Goal: Task Accomplishment & Management: Manage account settings

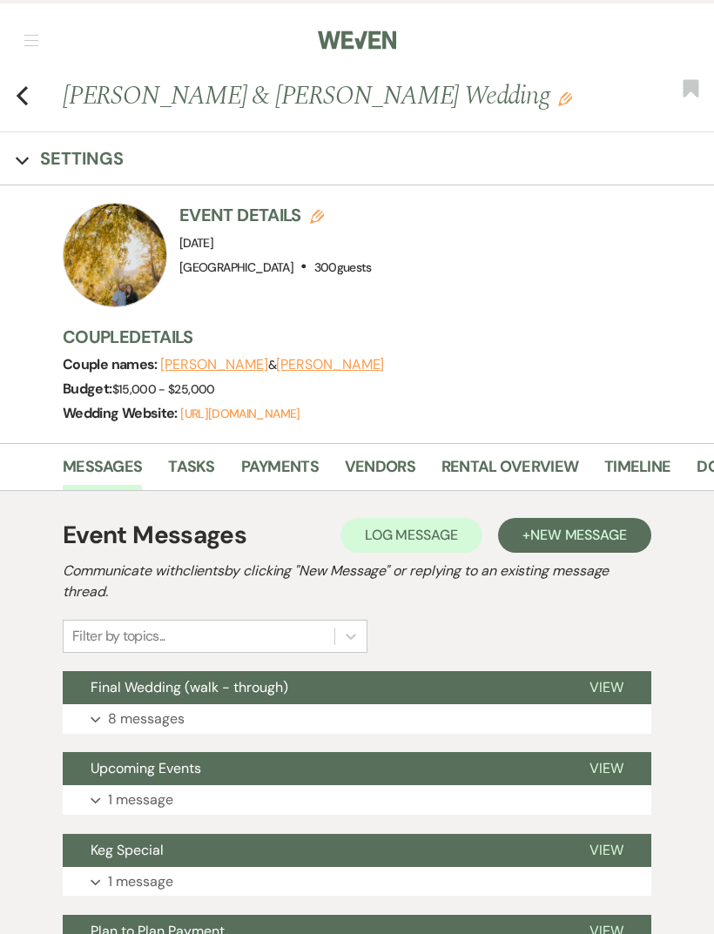
click at [27, 93] on icon "Previous" at bounding box center [22, 95] width 13 height 21
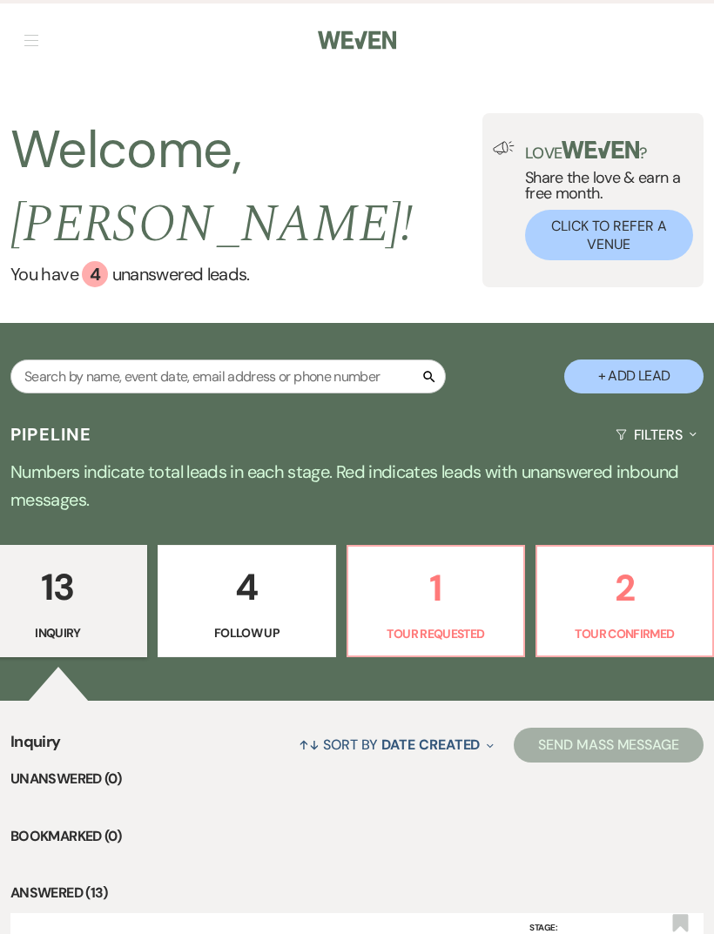
click at [61, 558] on p "13" at bounding box center [58, 587] width 156 height 58
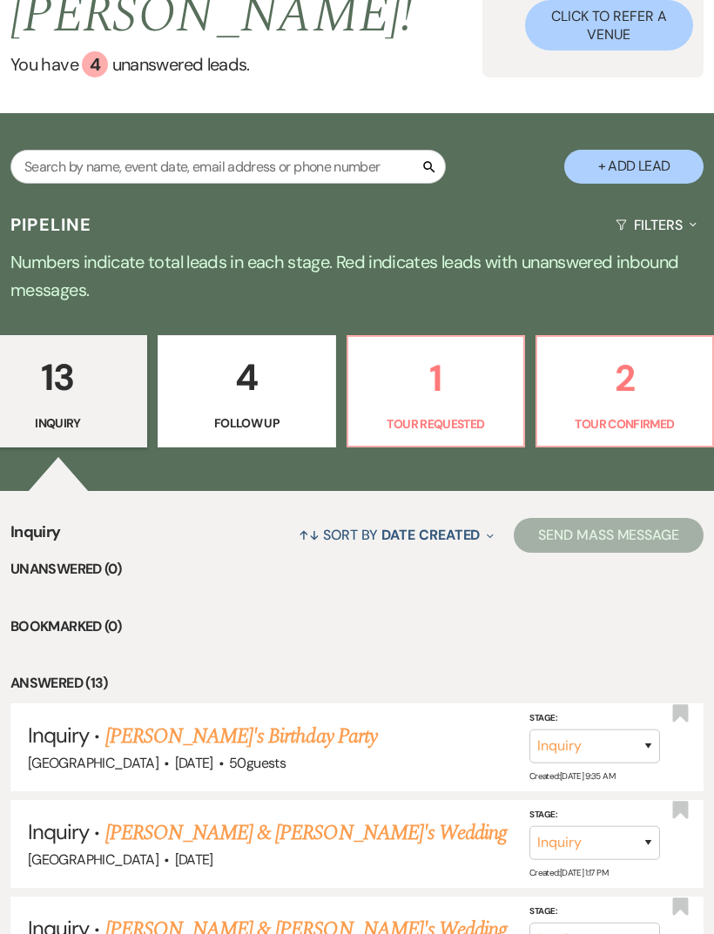
scroll to position [210, 0]
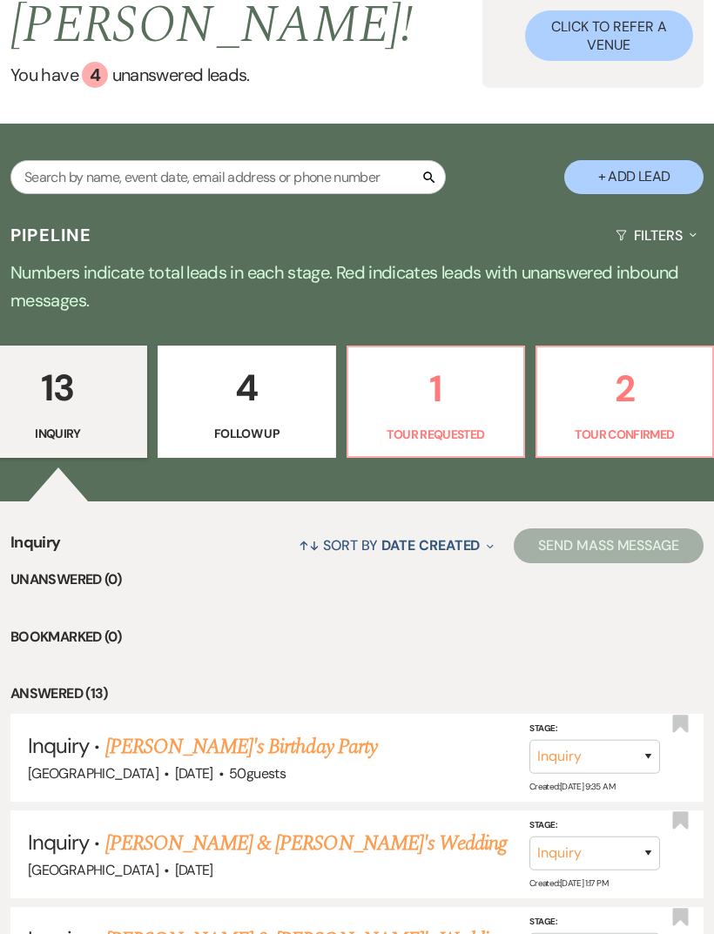
click at [44, 682] on li "Answered (13)" at bounding box center [356, 693] width 693 height 23
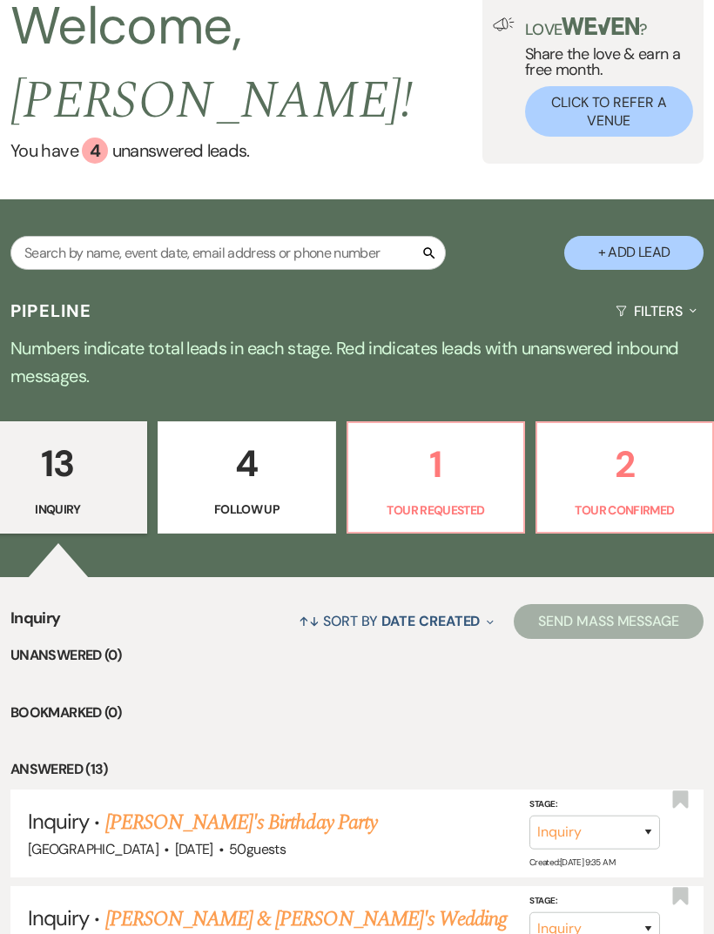
scroll to position [0, 0]
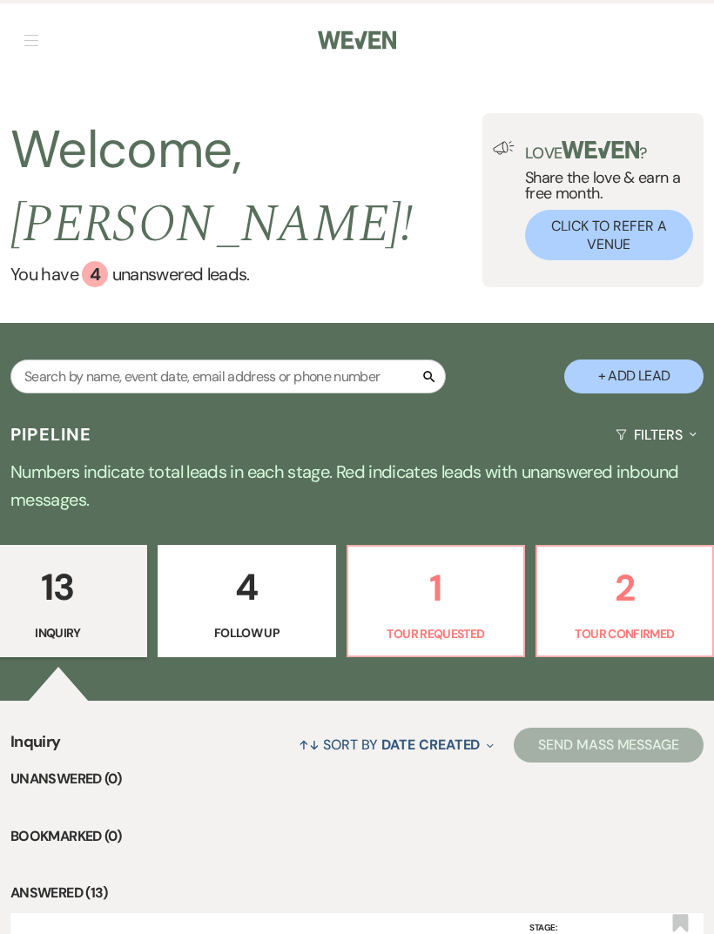
click at [98, 261] on div "4" at bounding box center [95, 274] width 26 height 26
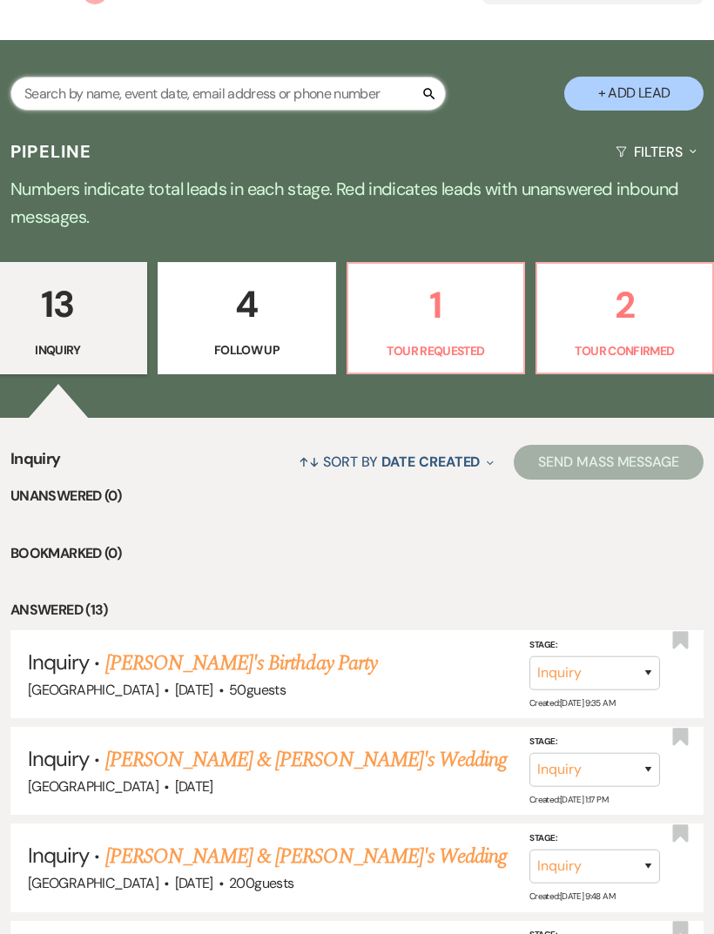
click at [39, 77] on input "text" at bounding box center [227, 94] width 435 height 34
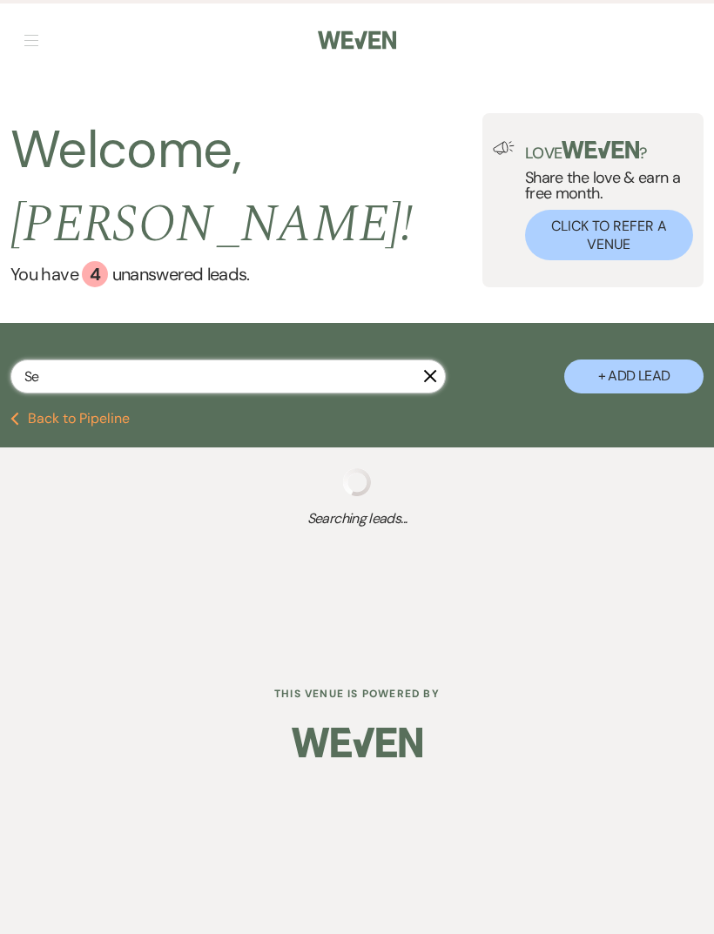
type input "Seq"
select select "9"
select select "8"
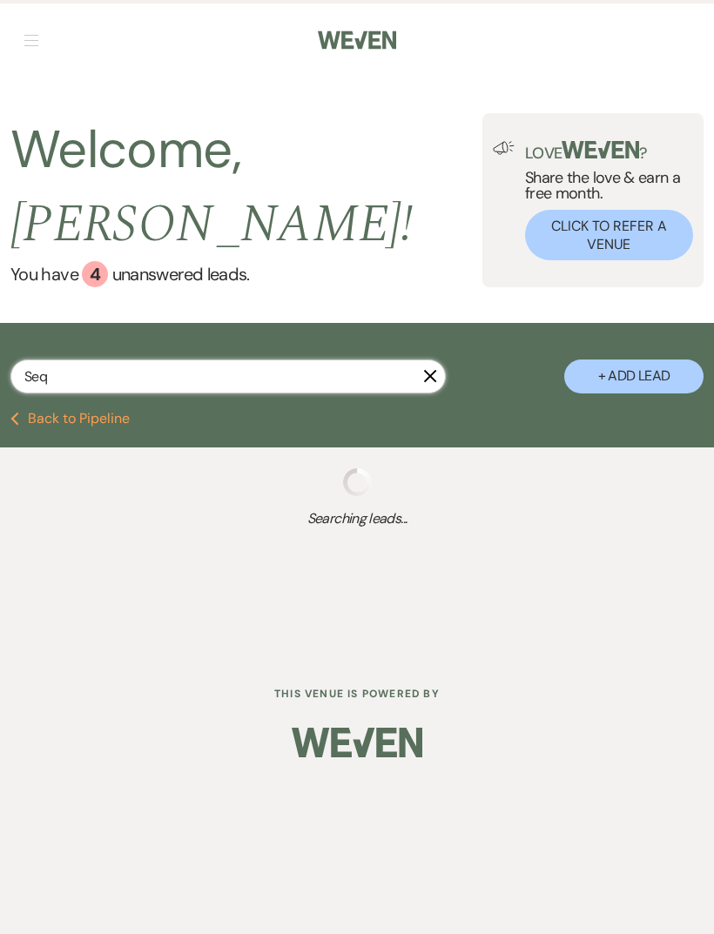
select select "8"
select select "5"
select select "8"
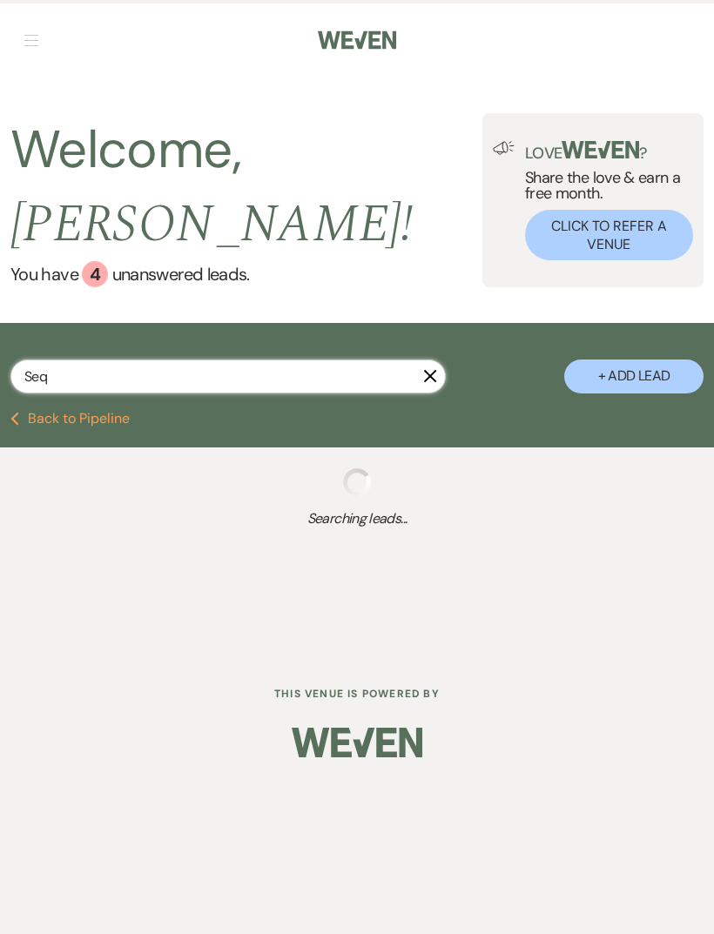
select select "1"
select select "8"
select select "5"
select select "8"
select select "10"
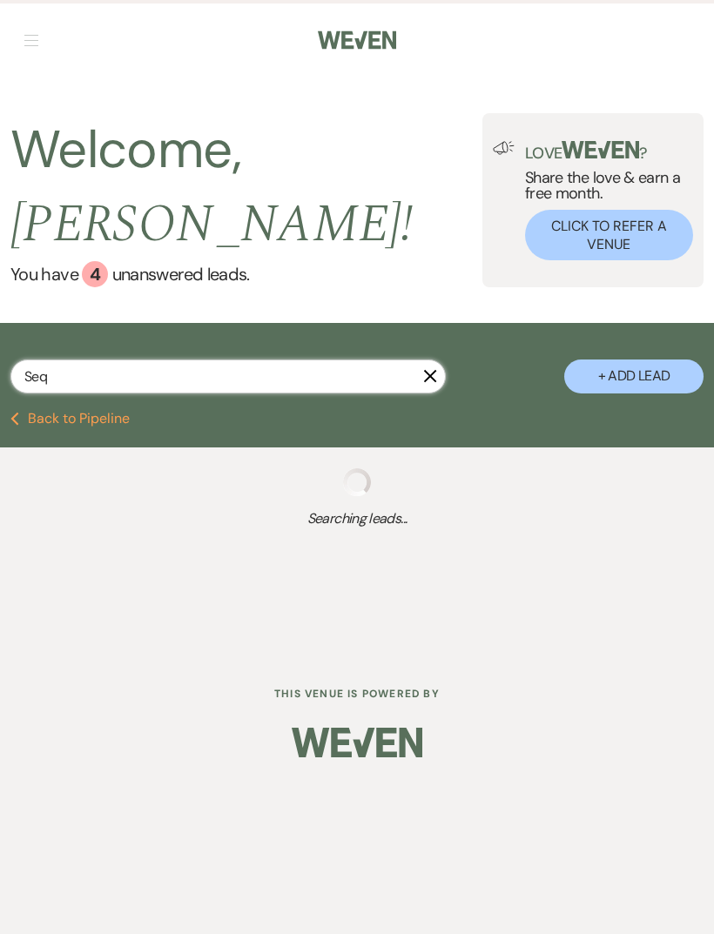
select select "8"
select select "5"
select select "8"
select select "5"
select select "8"
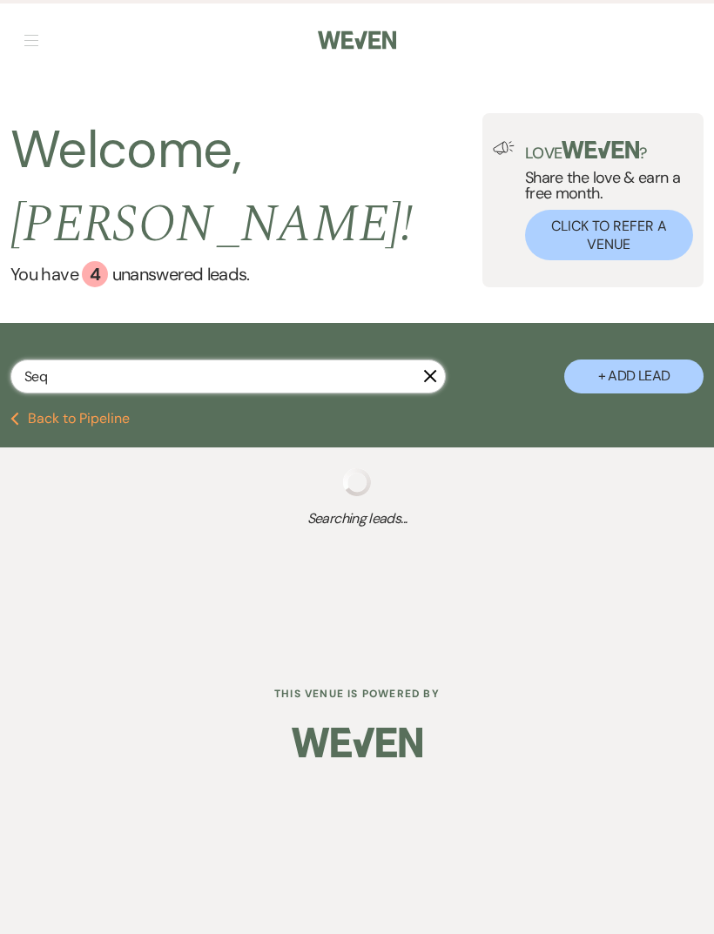
select select "5"
select select "8"
select select "5"
select select "8"
select select "6"
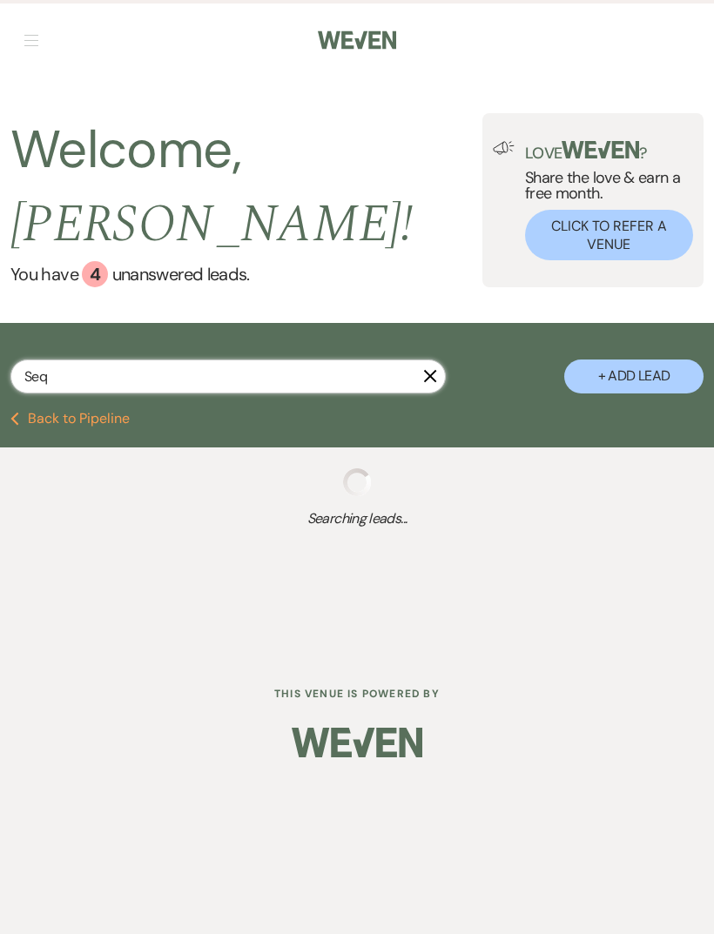
select select "8"
select select "5"
select select "8"
select select "5"
select select "8"
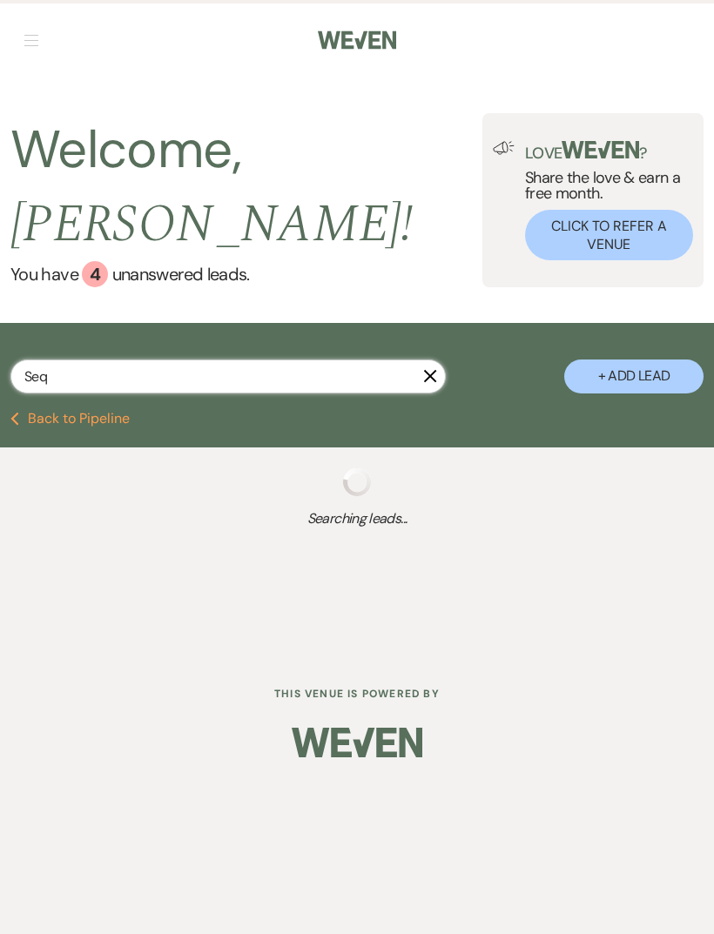
select select "5"
select select "8"
select select "3"
select select "8"
select select "3"
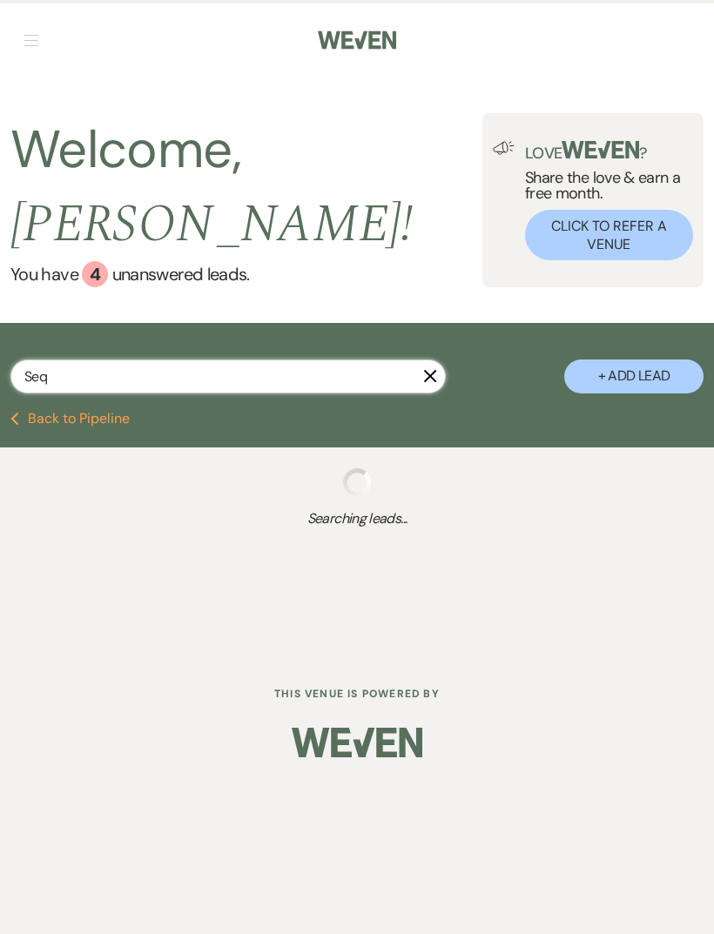
select select "8"
select select "7"
select select "8"
select select "5"
select select "8"
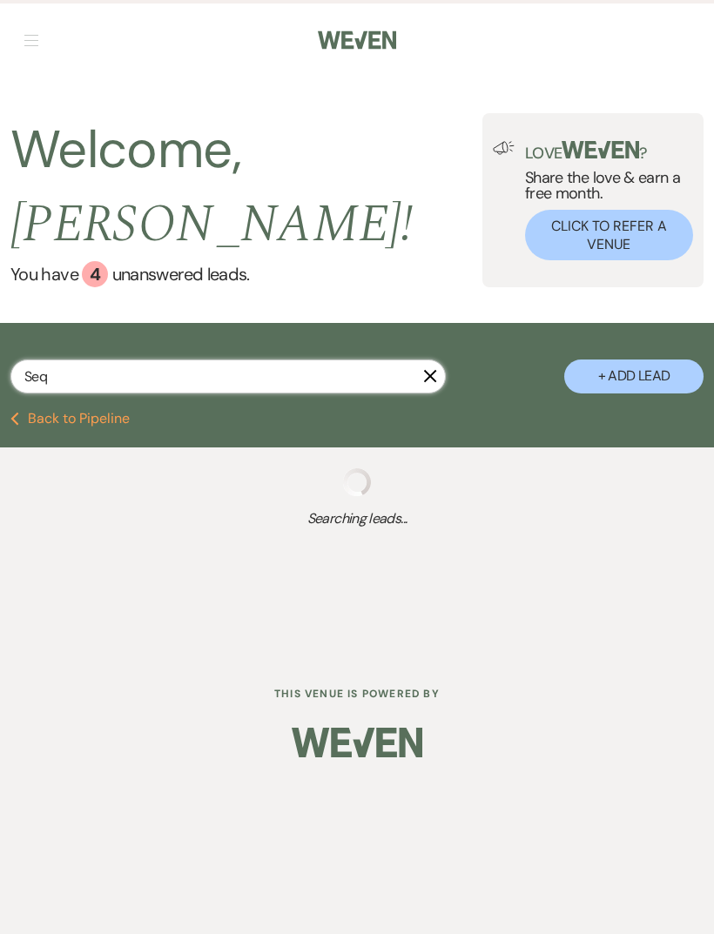
select select "5"
select select "8"
select select "5"
select select "8"
select select "5"
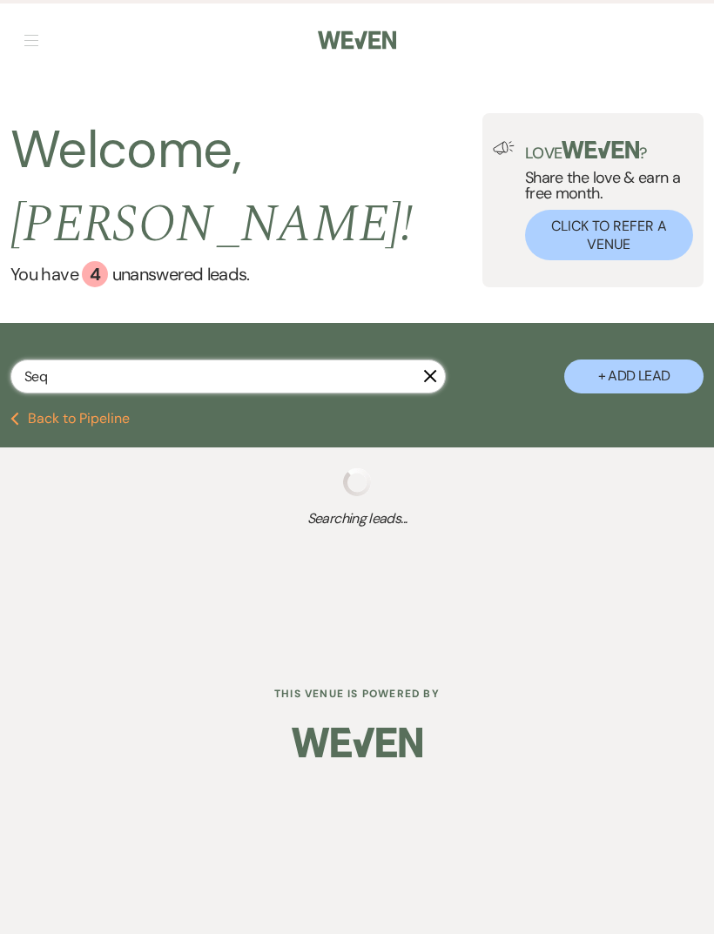
select select "8"
select select "5"
select select "8"
select select "5"
select select "8"
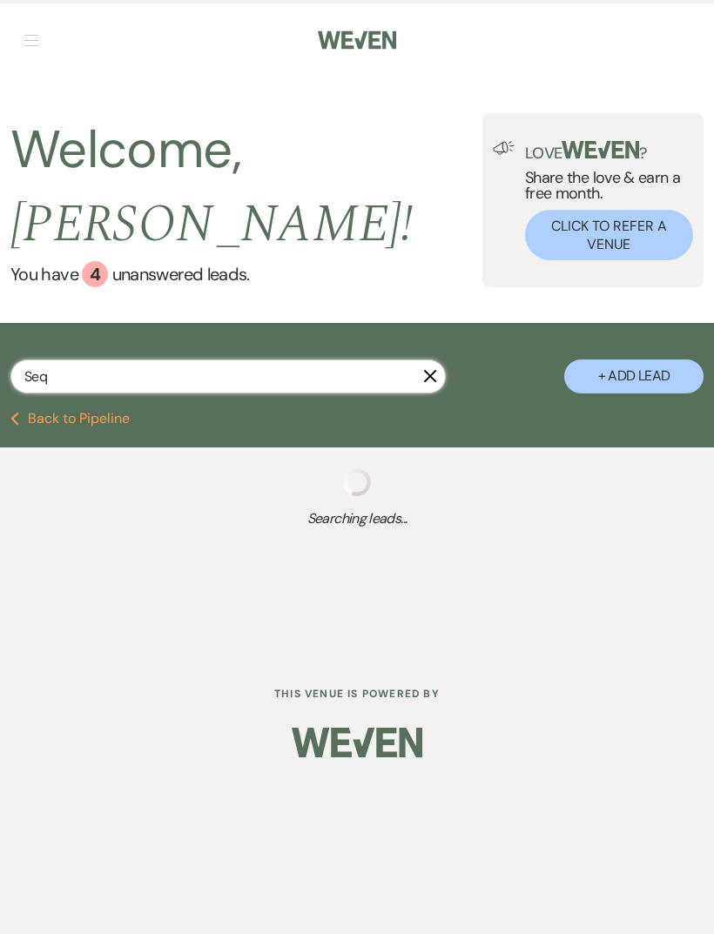
select select "2"
select select "8"
select select "5"
select select "8"
select select "5"
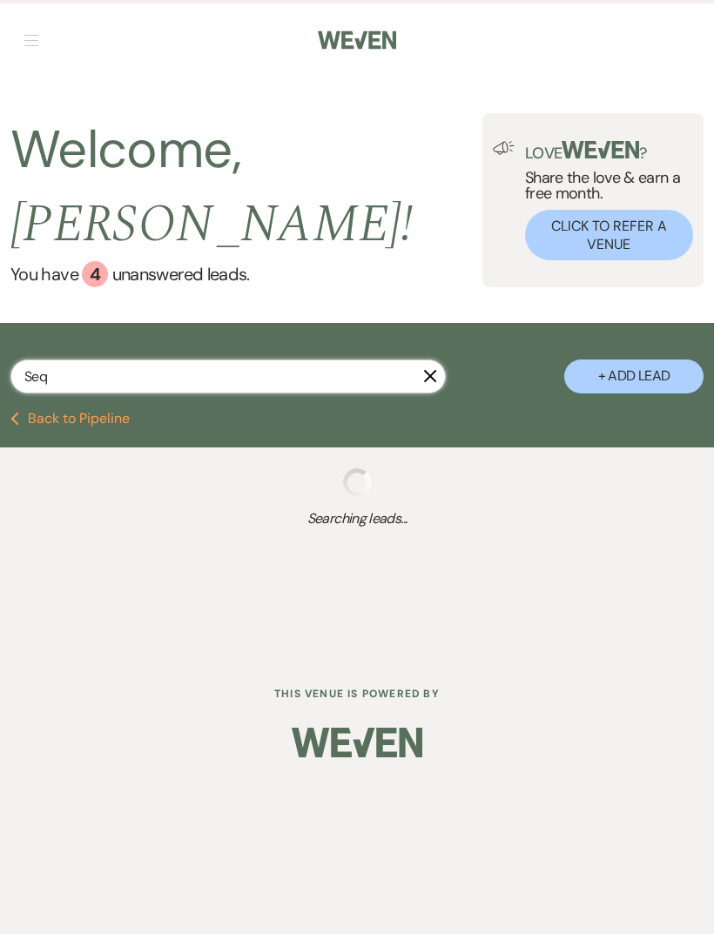
select select "8"
select select "5"
select select "8"
select select "5"
select select "8"
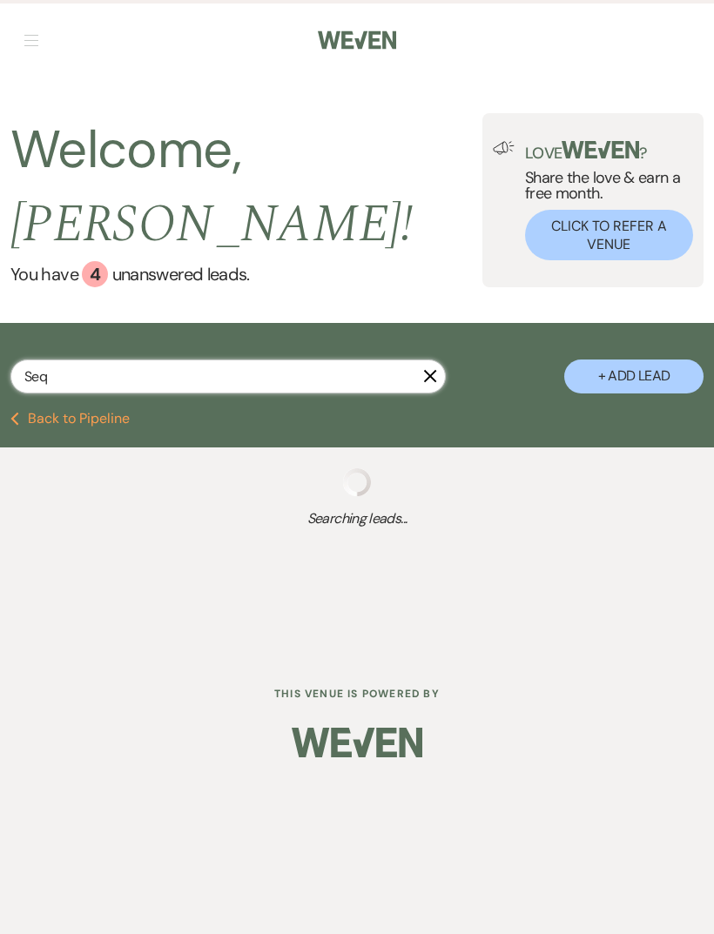
select select "5"
select select "8"
select select "5"
select select "8"
select select "5"
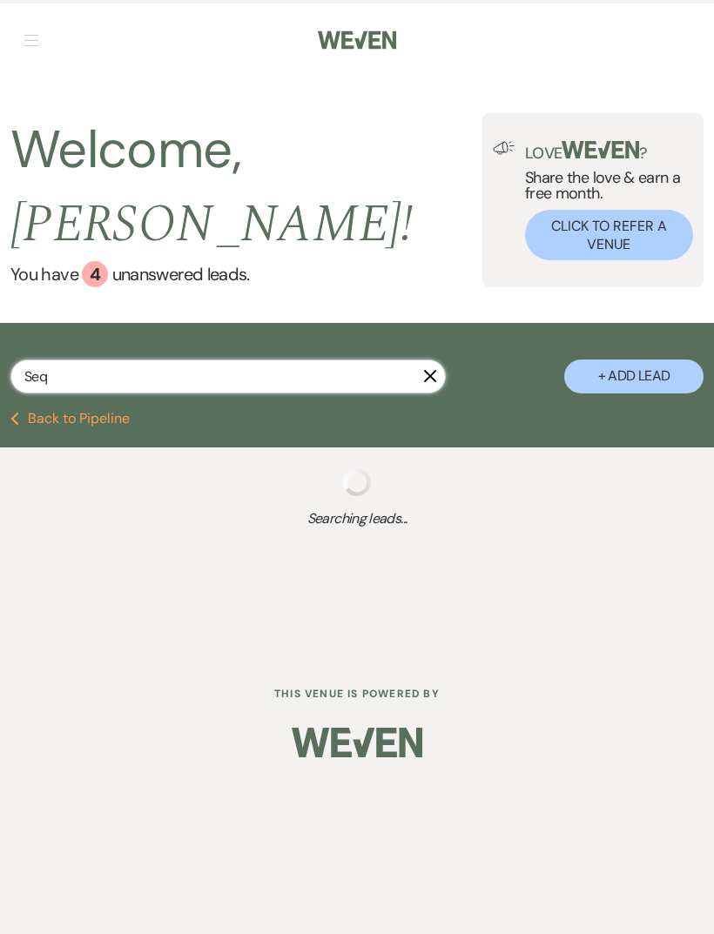
select select "8"
select select "11"
select select "8"
select select "11"
select select "8"
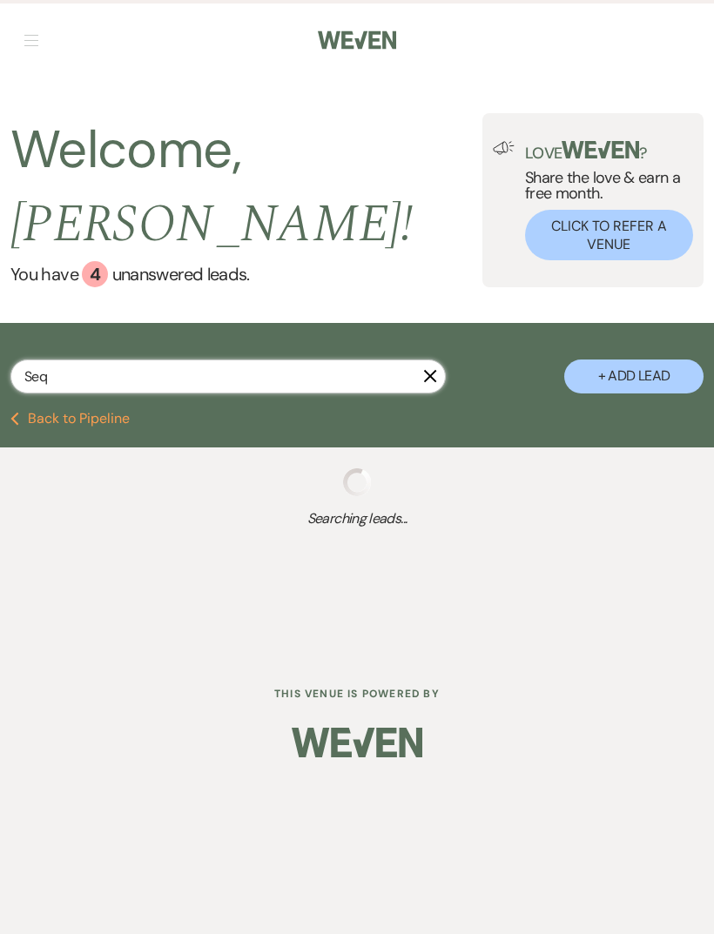
select select "11"
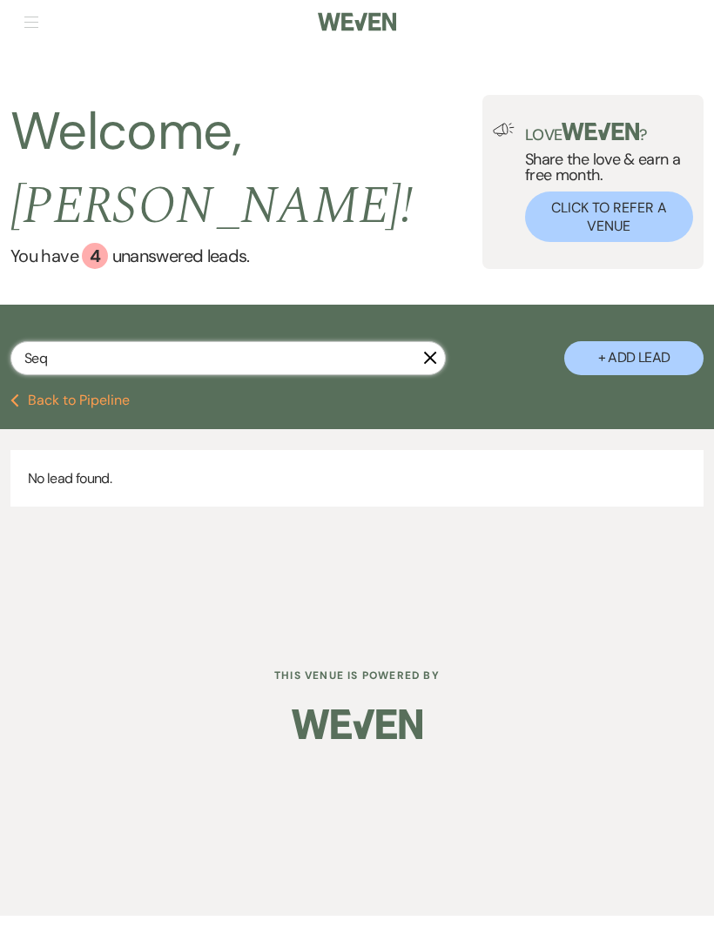
type input "Se"
select select "9"
select select "8"
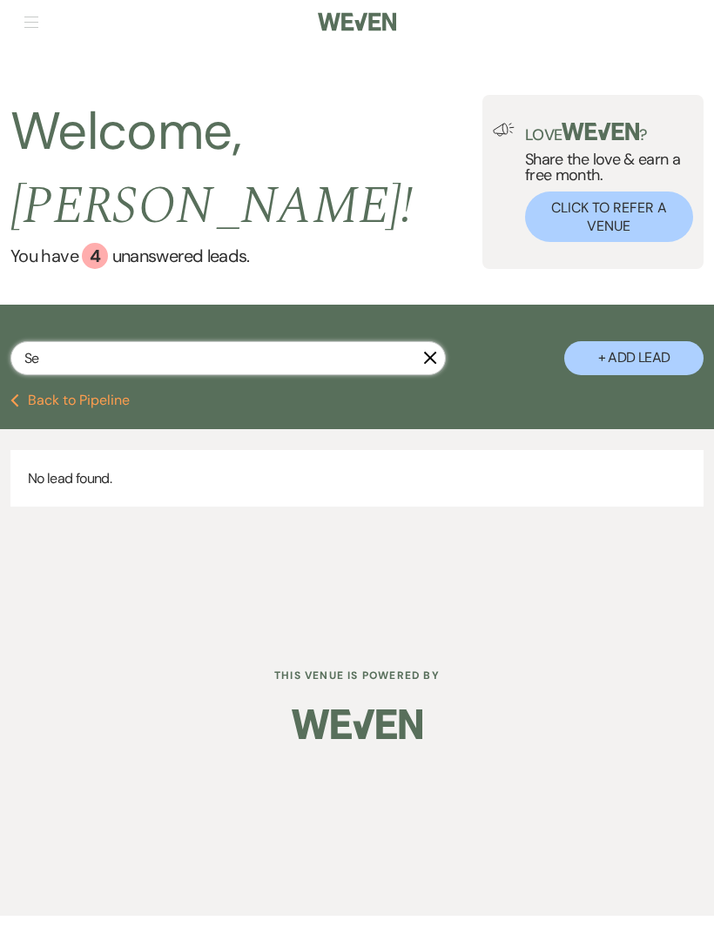
select select "8"
select select "5"
select select "8"
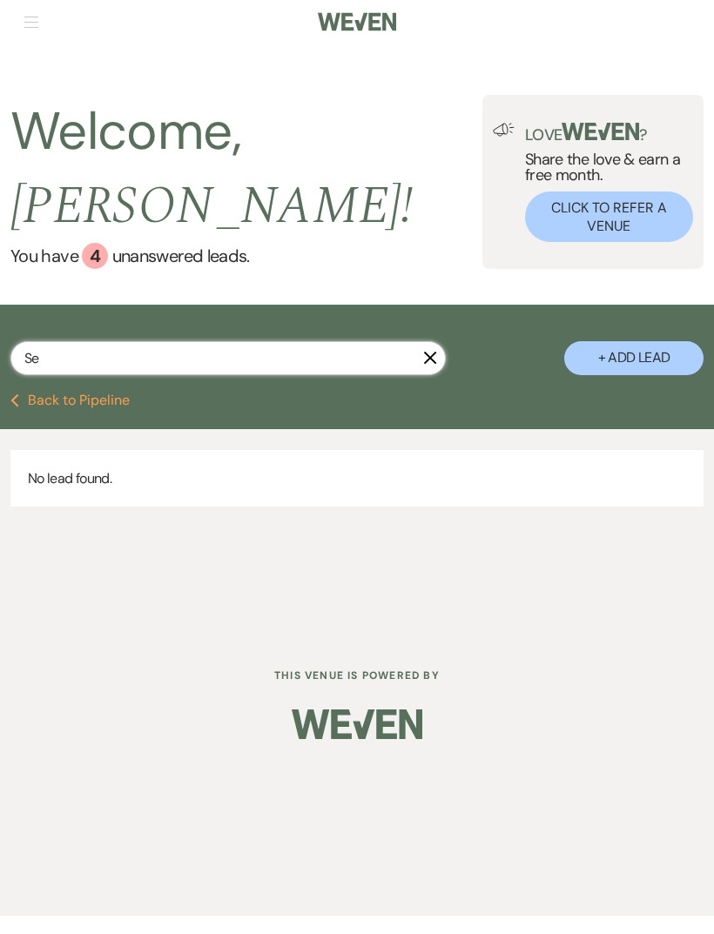
select select "1"
select select "8"
select select "5"
select select "8"
select select "10"
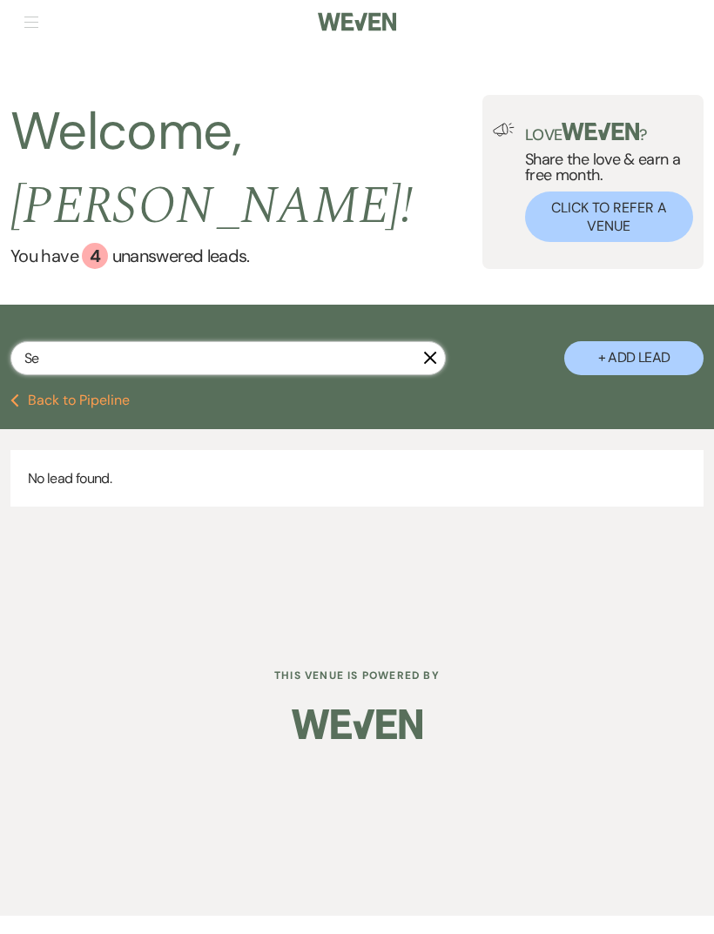
select select "8"
select select "5"
select select "8"
select select "5"
select select "8"
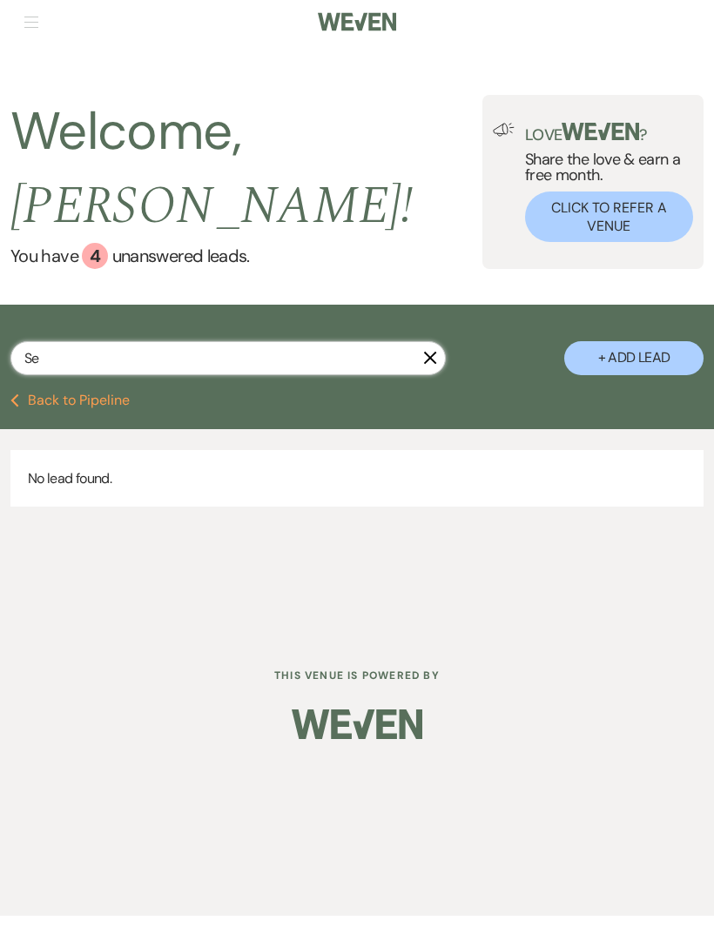
select select "5"
select select "8"
select select "5"
select select "8"
select select "6"
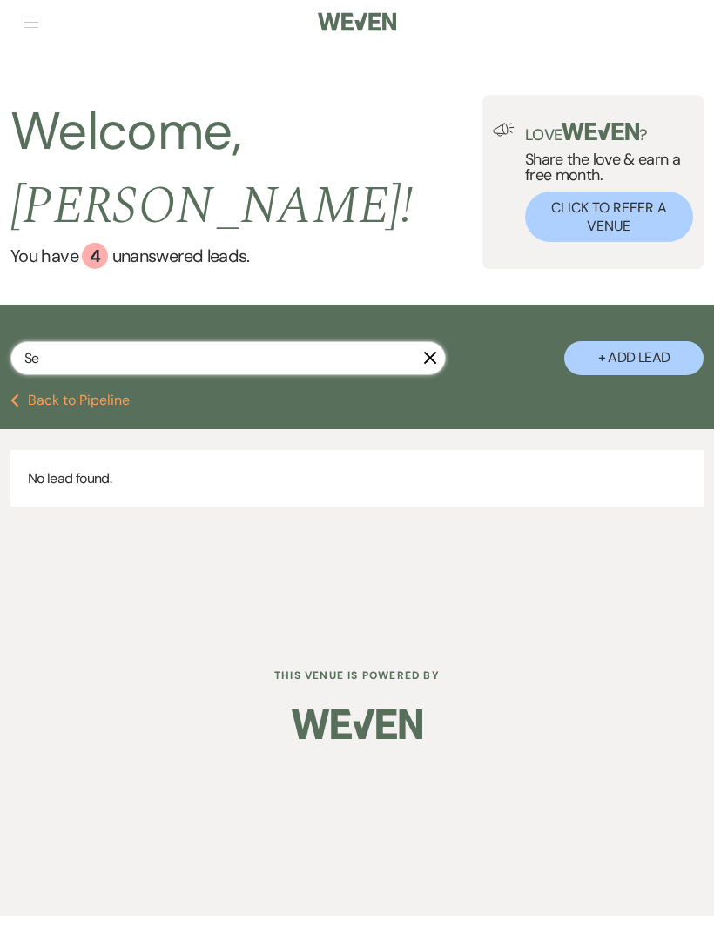
select select "8"
select select "5"
select select "8"
select select "5"
select select "8"
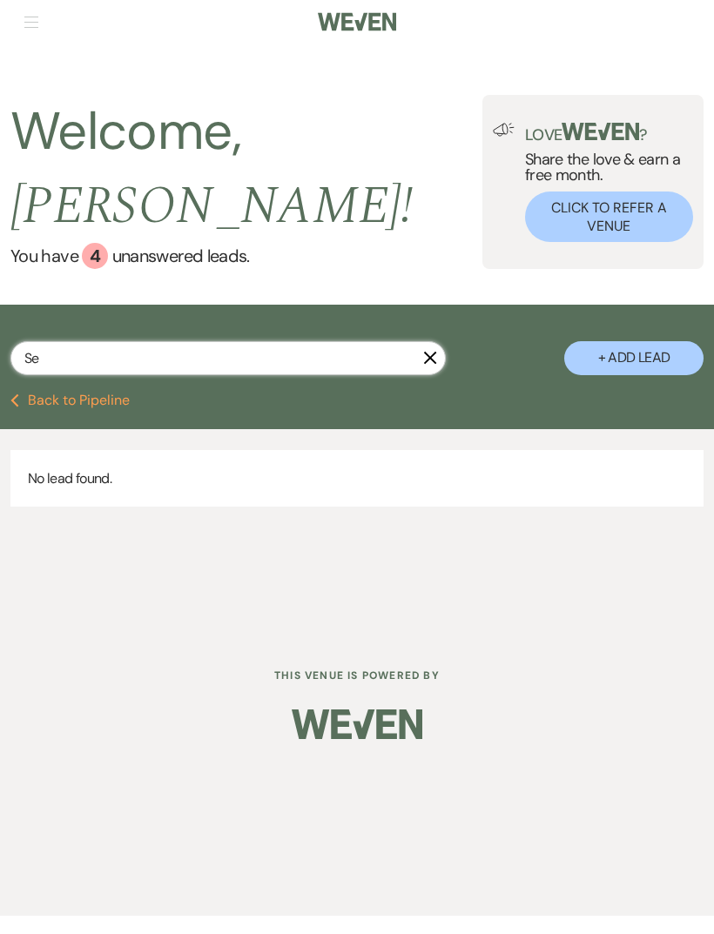
select select "5"
select select "8"
select select "3"
select select "8"
select select "3"
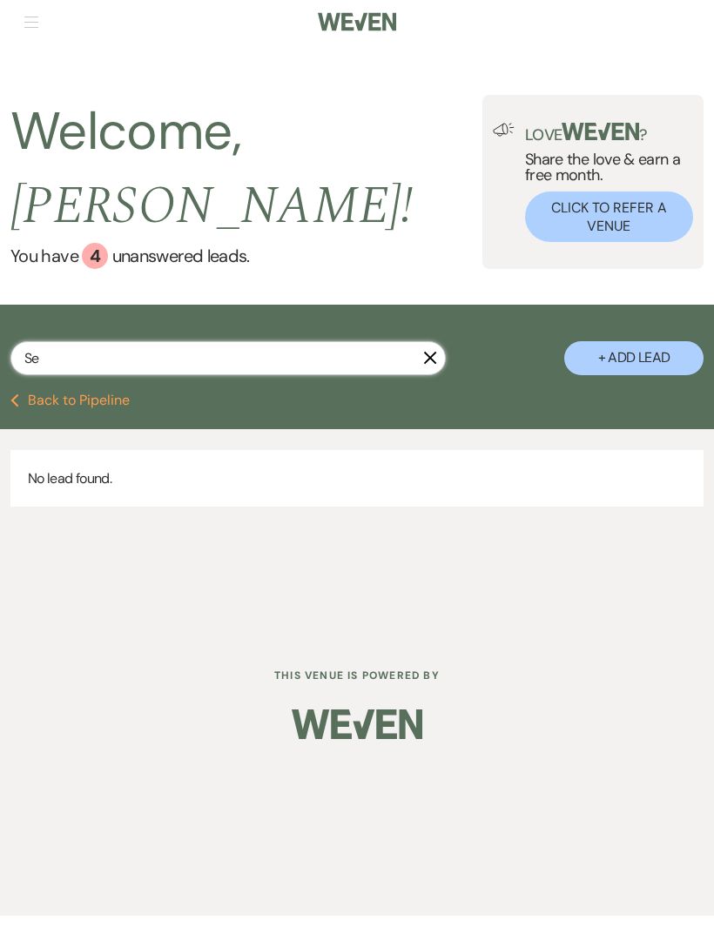
select select "8"
select select "7"
select select "8"
select select "5"
select select "8"
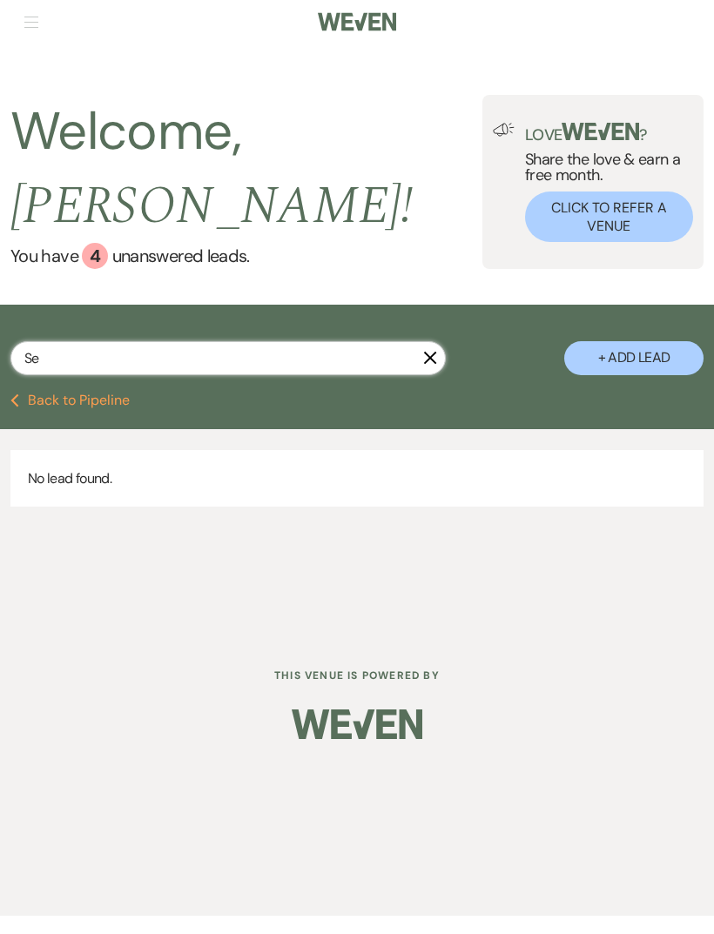
select select "5"
select select "8"
select select "5"
select select "8"
select select "5"
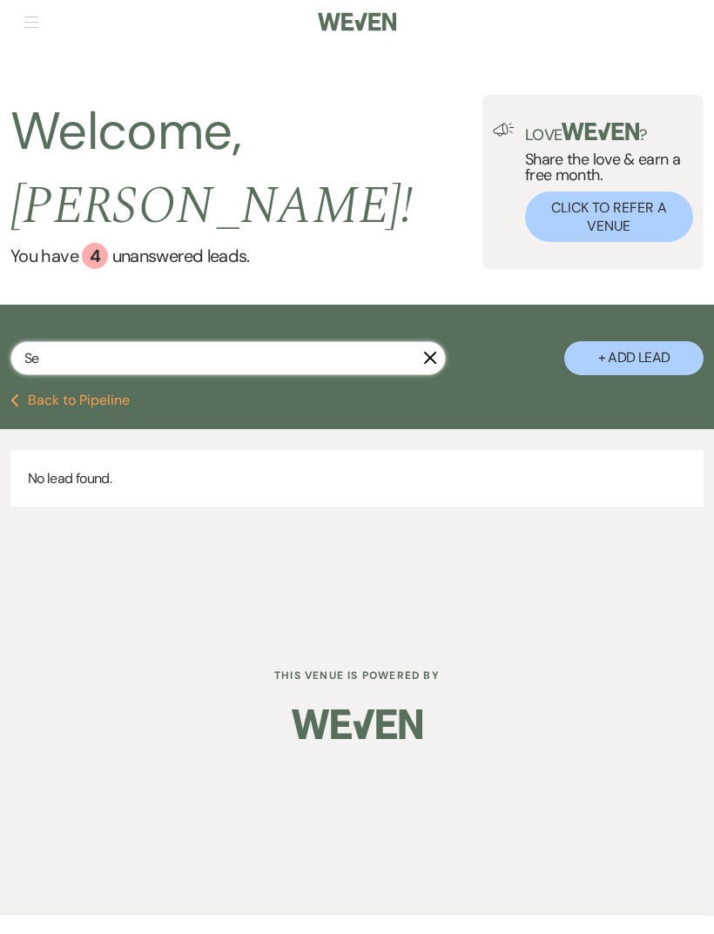
select select "8"
select select "5"
select select "8"
select select "5"
select select "8"
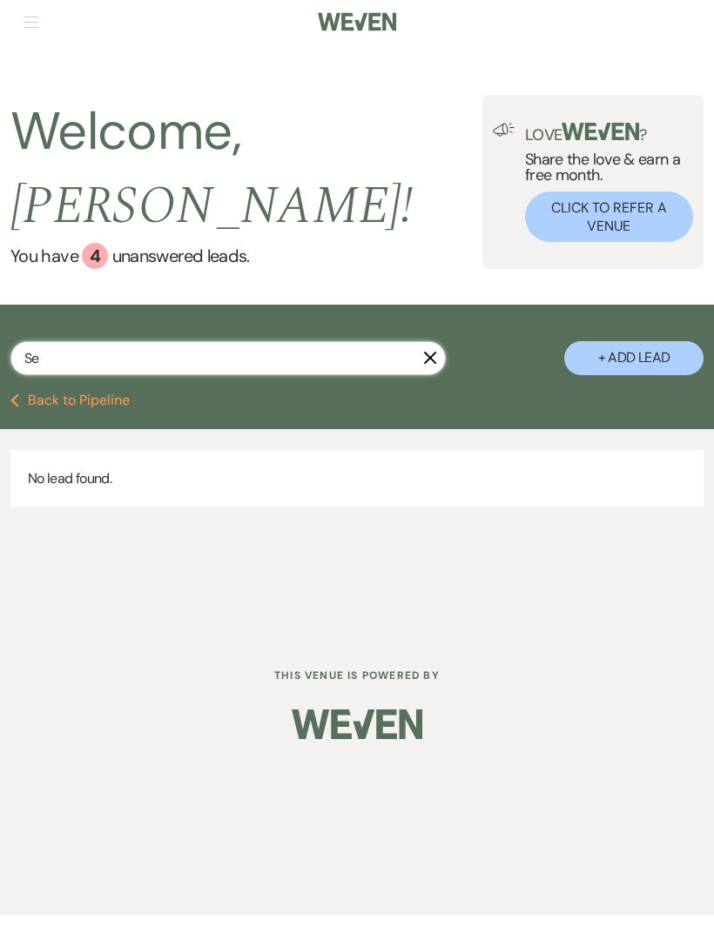
select select "2"
select select "8"
select select "5"
select select "8"
select select "5"
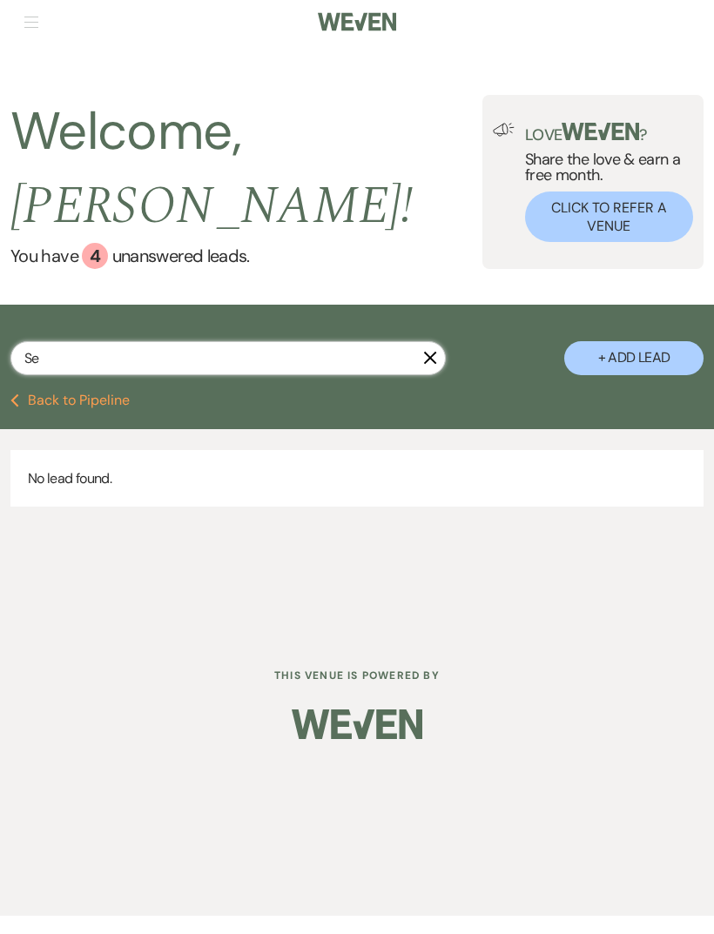
select select "8"
select select "5"
select select "8"
select select "5"
select select "8"
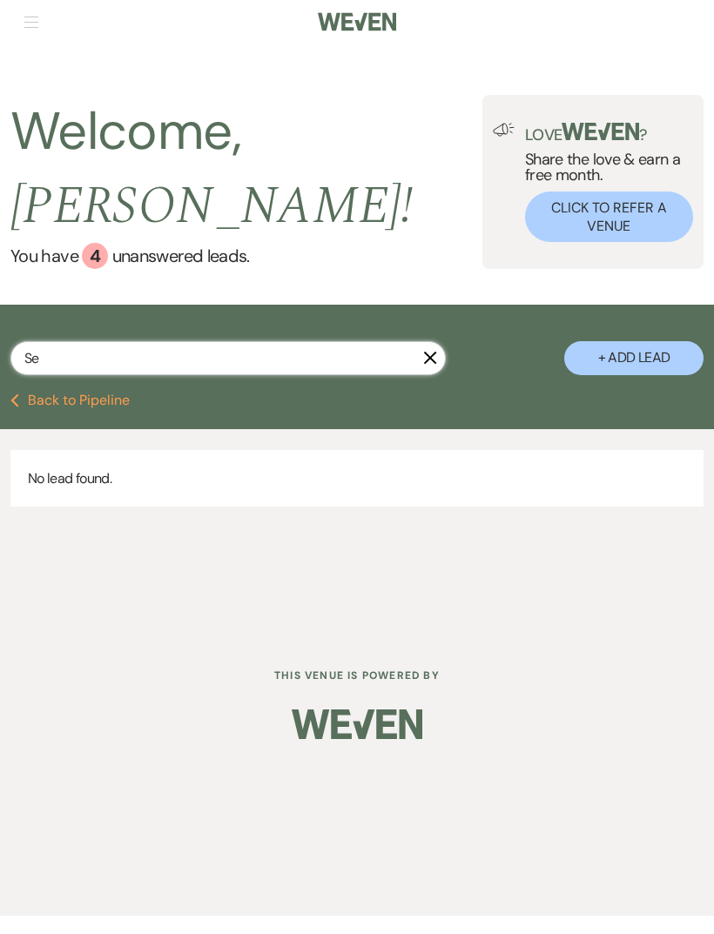
select select "5"
select select "8"
select select "5"
select select "8"
select select "5"
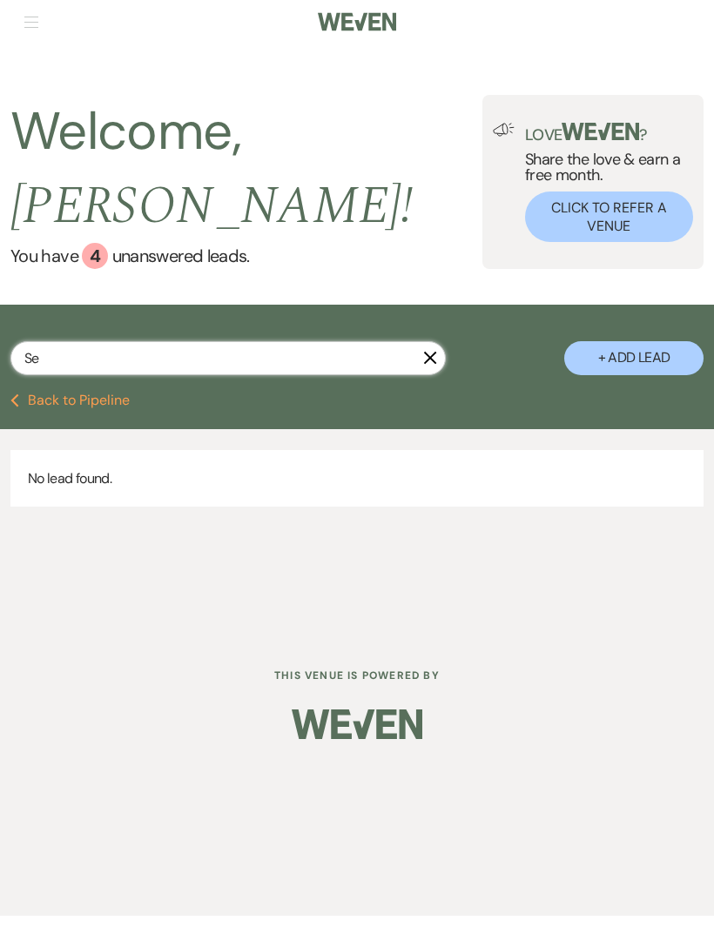
select select "8"
select select "11"
select select "8"
select select "11"
select select "8"
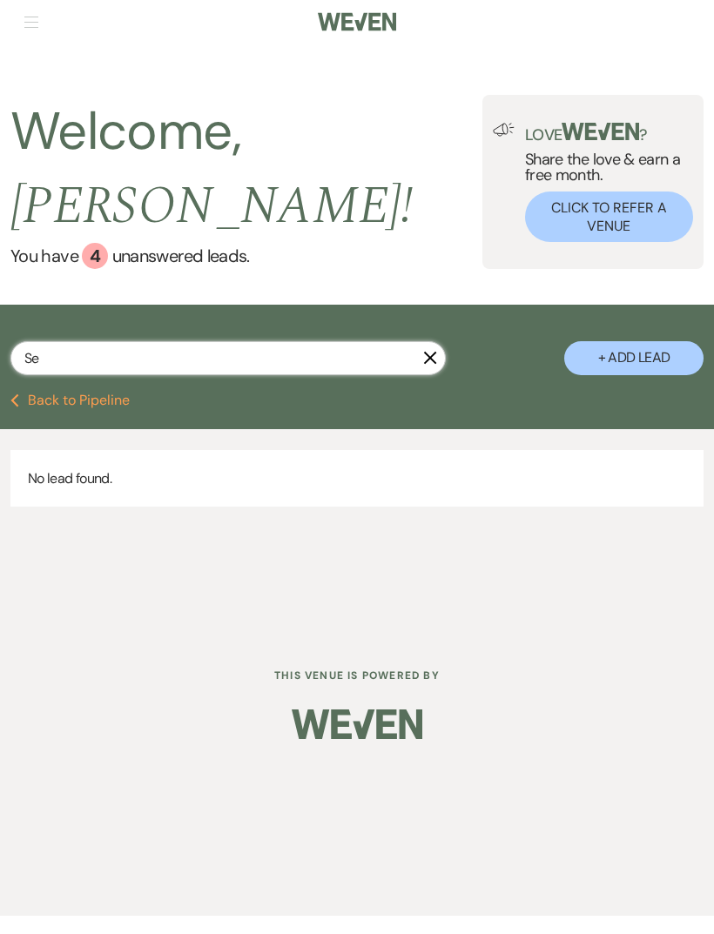
select select "11"
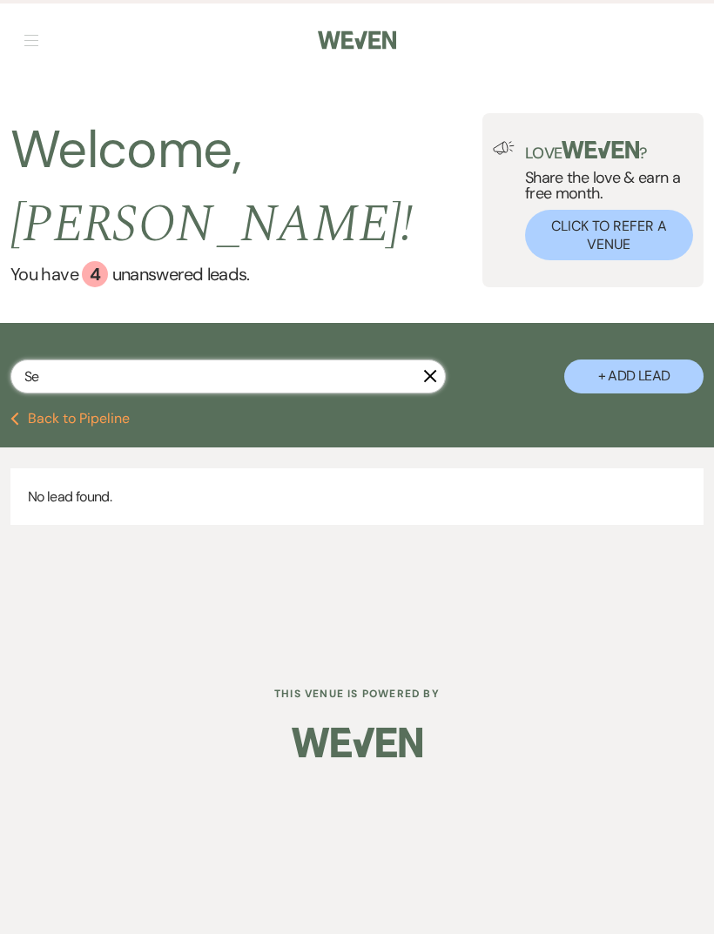
type input "S"
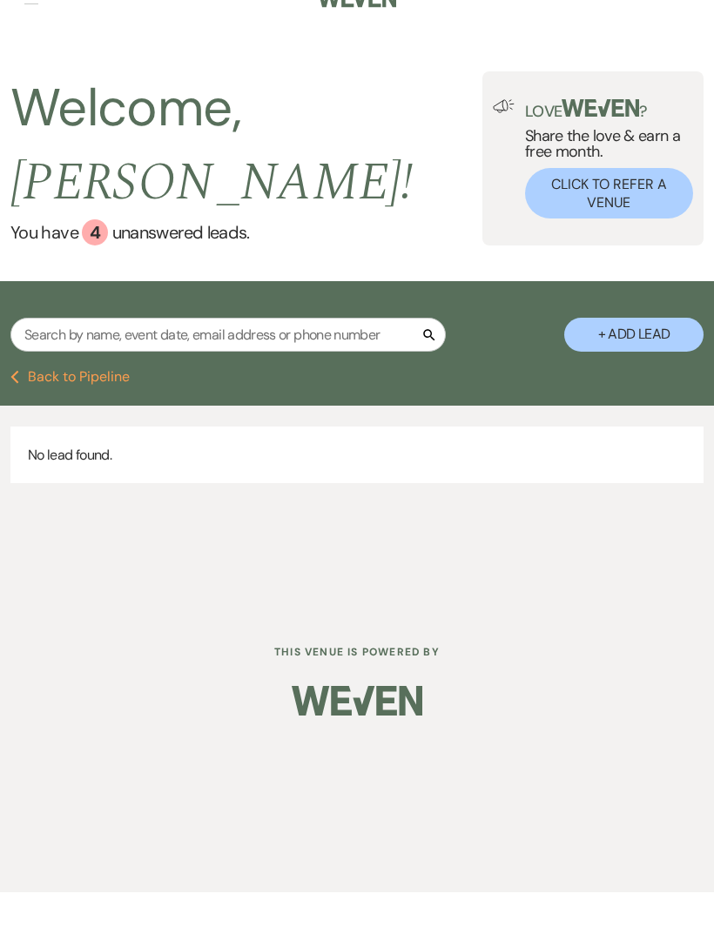
click at [50, 412] on button "Previous Back to Pipeline" at bounding box center [69, 419] width 119 height 14
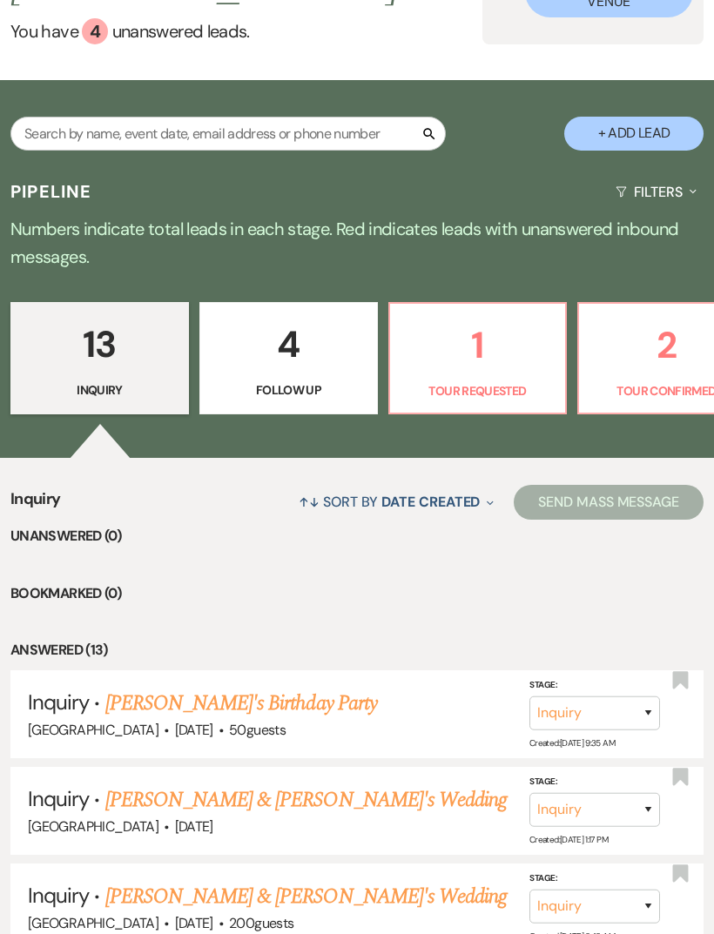
scroll to position [179, 0]
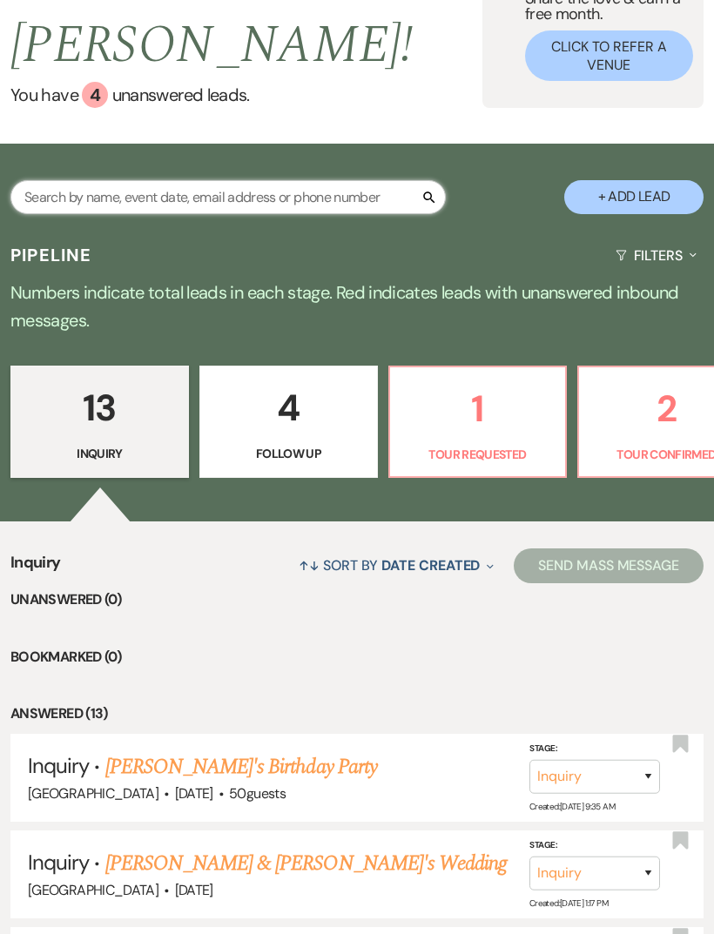
click at [394, 180] on input "text" at bounding box center [227, 197] width 435 height 34
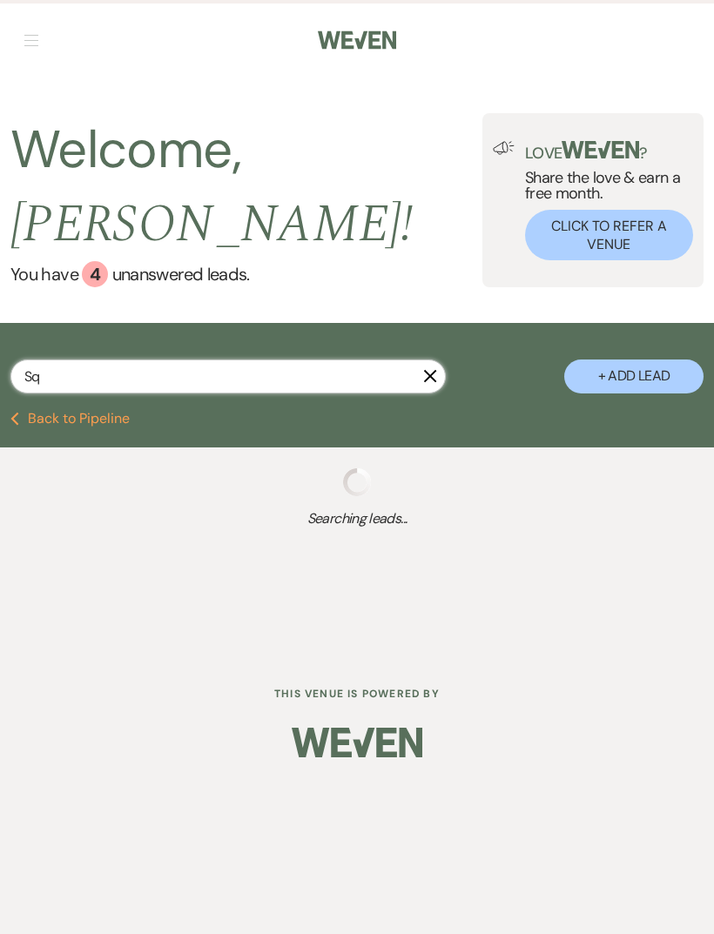
scroll to position [57, 0]
type input "S"
select select "9"
type input "S"
select select "9"
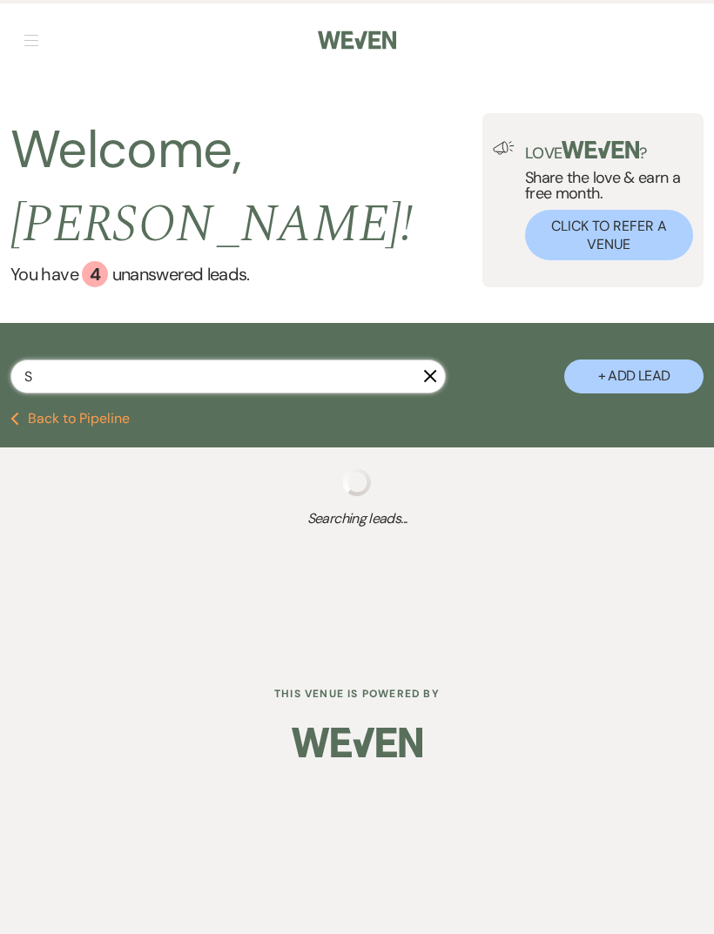
select select "9"
select select "4"
select select "5"
select select "6"
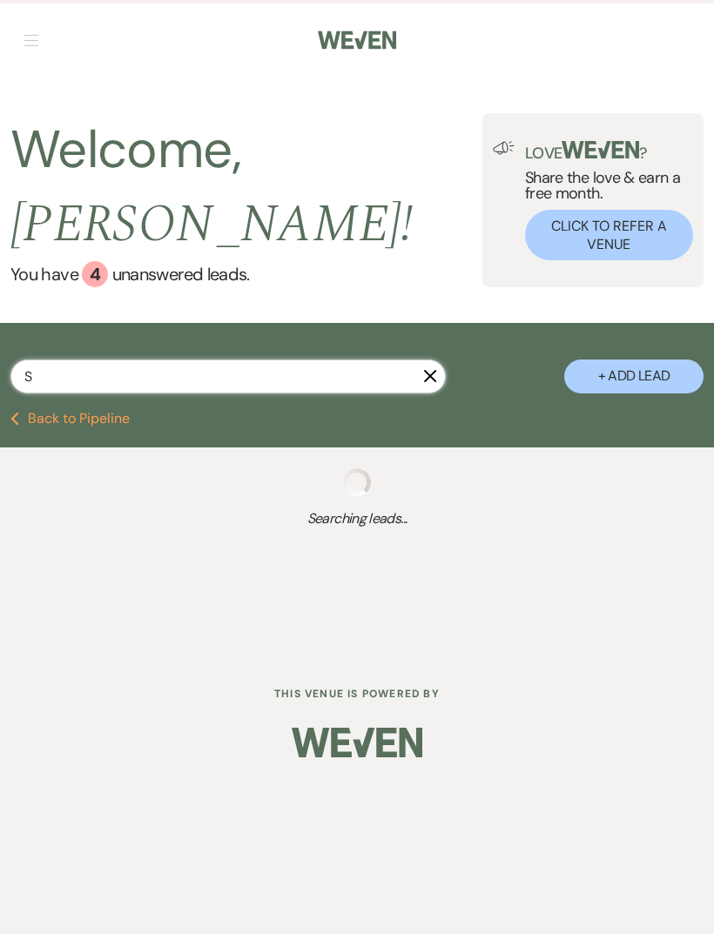
select select "9"
select select "2"
select select "8"
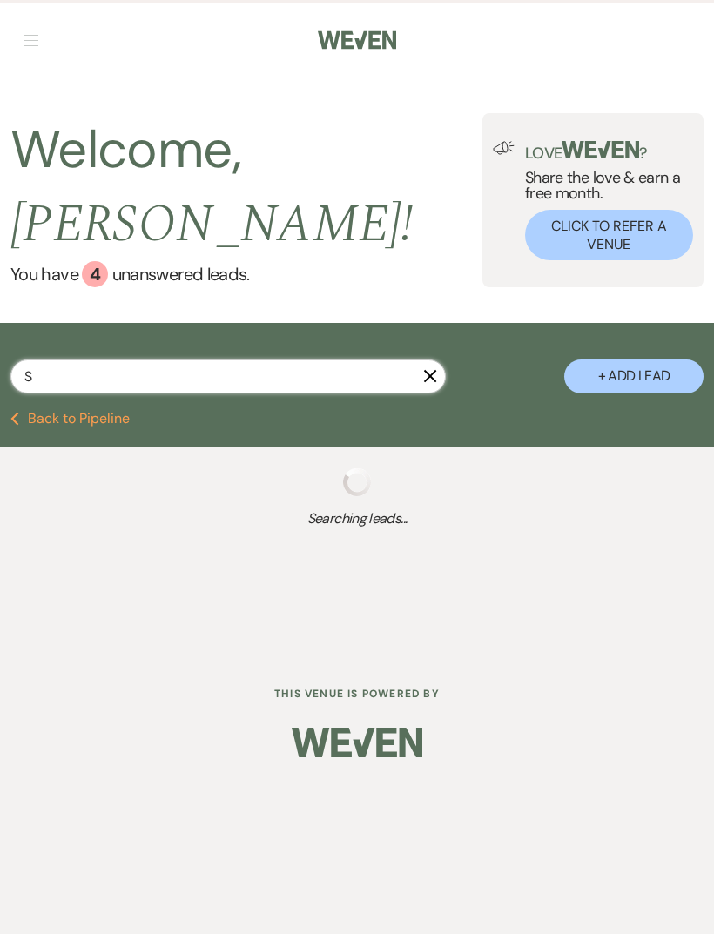
select select "8"
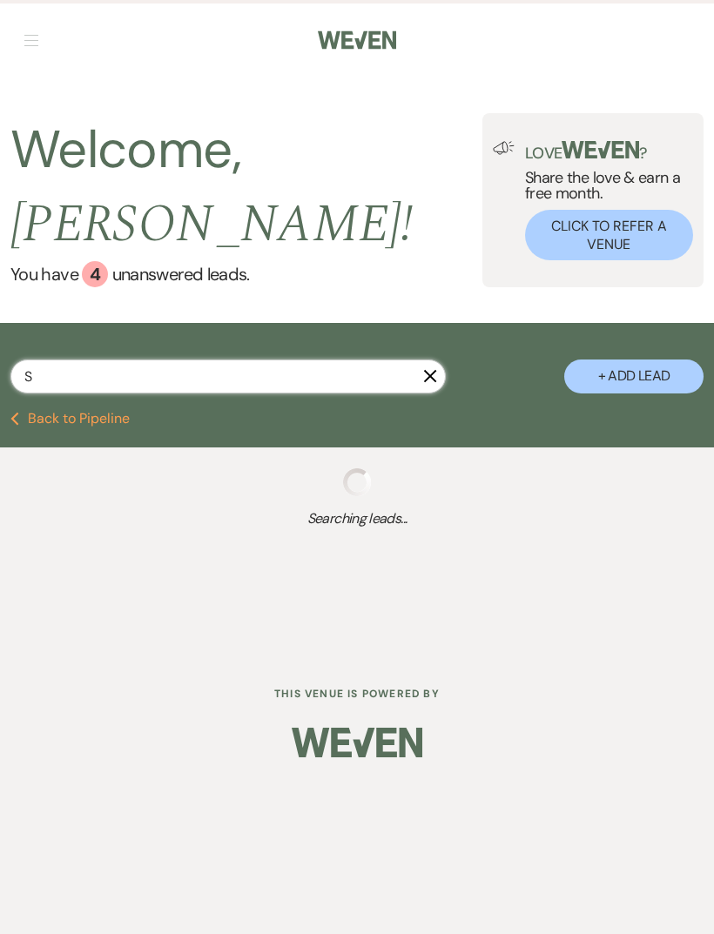
select select "8"
select select "1"
select select "8"
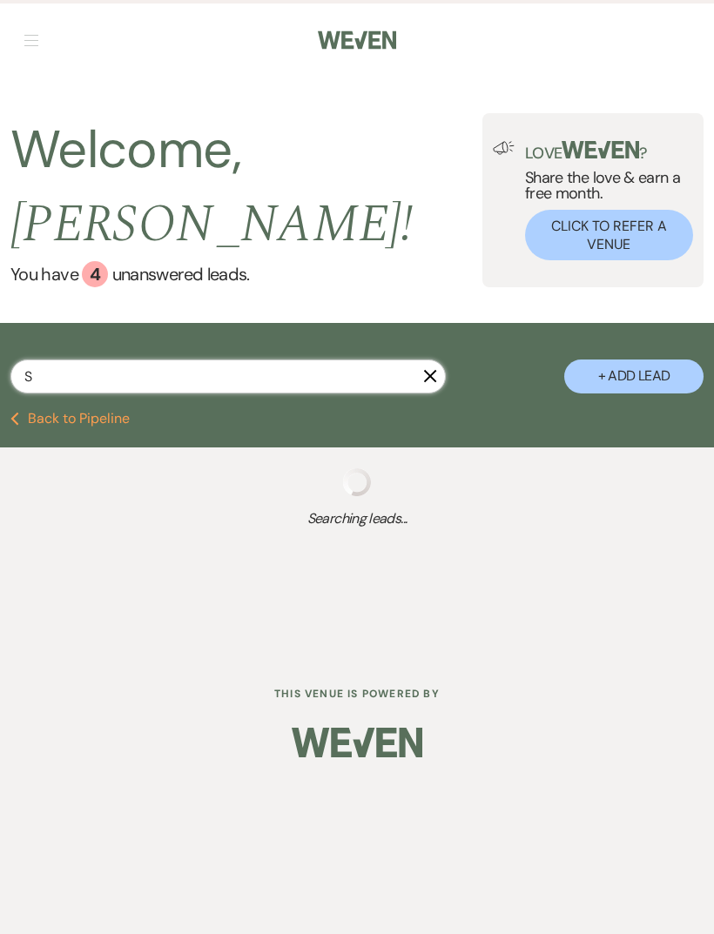
select select "8"
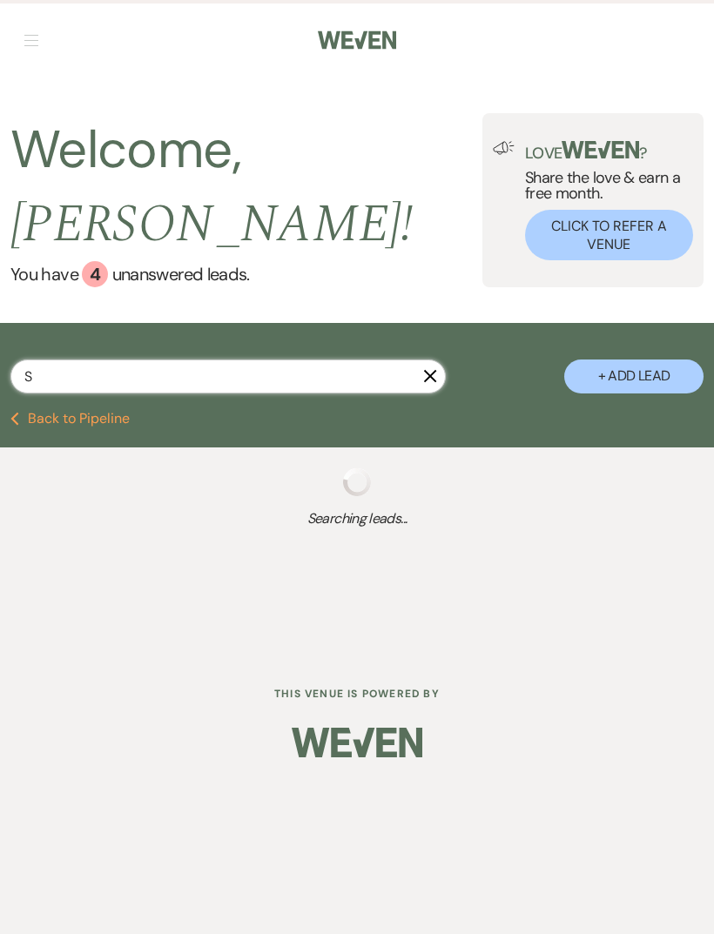
select select "8"
select select "1"
select select "8"
select select "6"
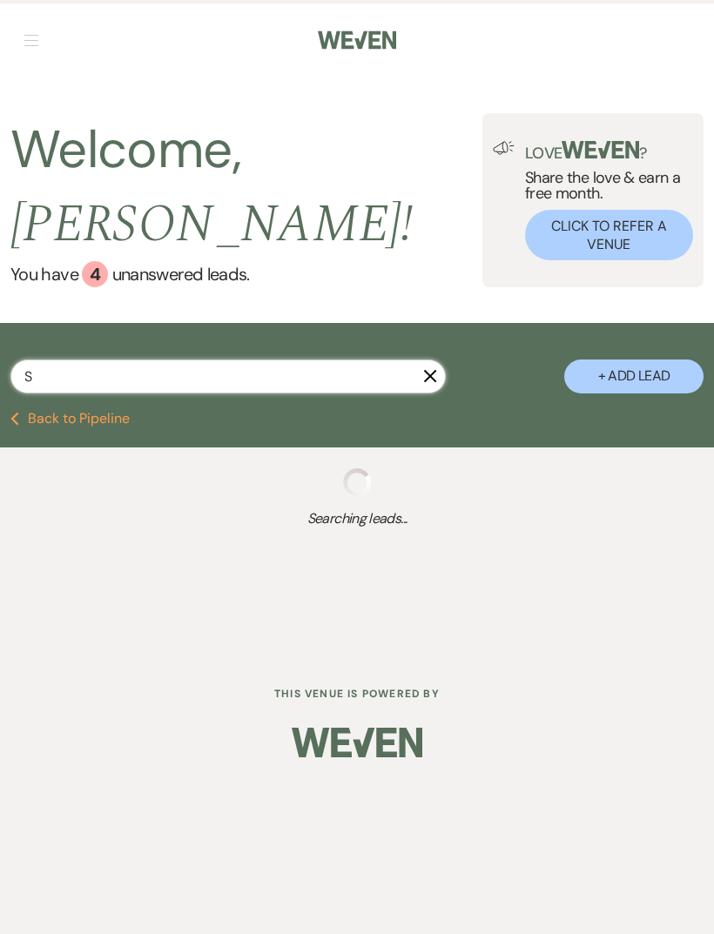
select select "8"
select select "6"
select select "8"
select select "5"
select select "8"
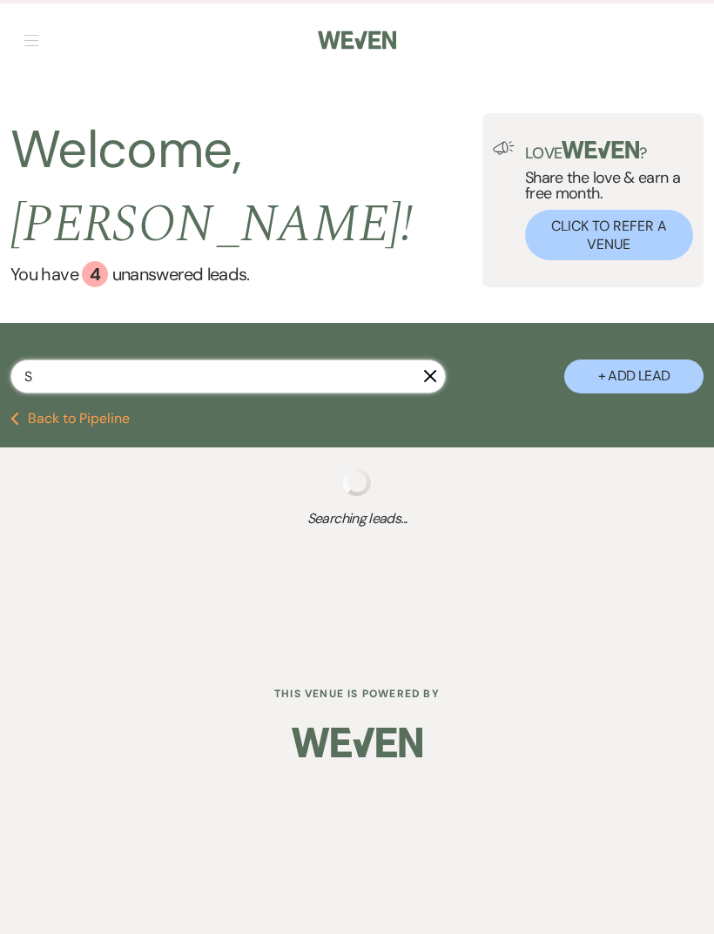
select select "8"
select select "5"
select select "8"
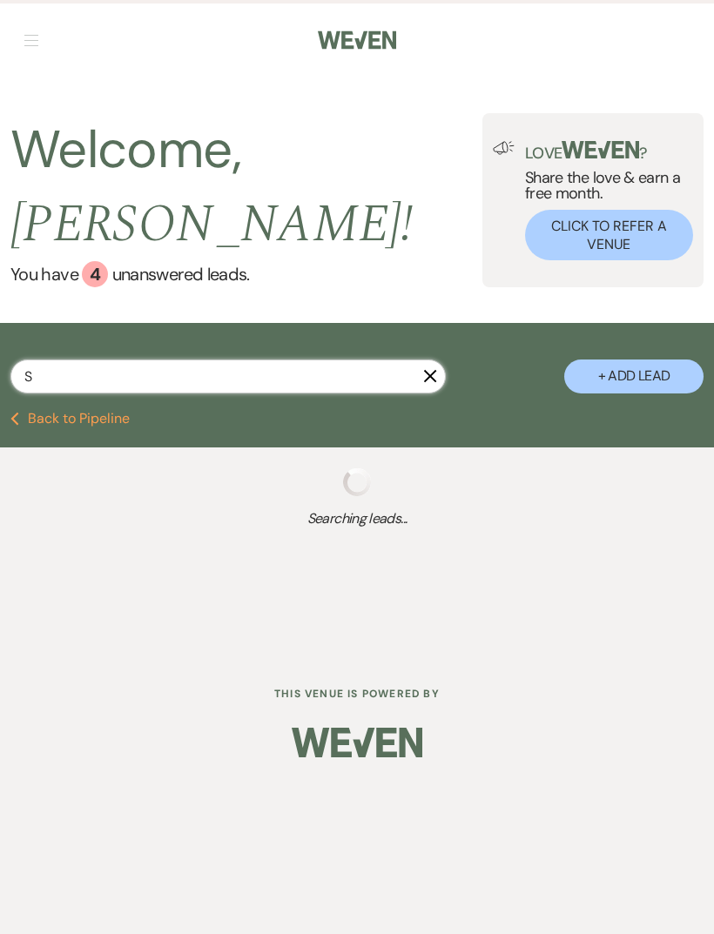
select select "5"
select select "8"
select select "1"
select select "8"
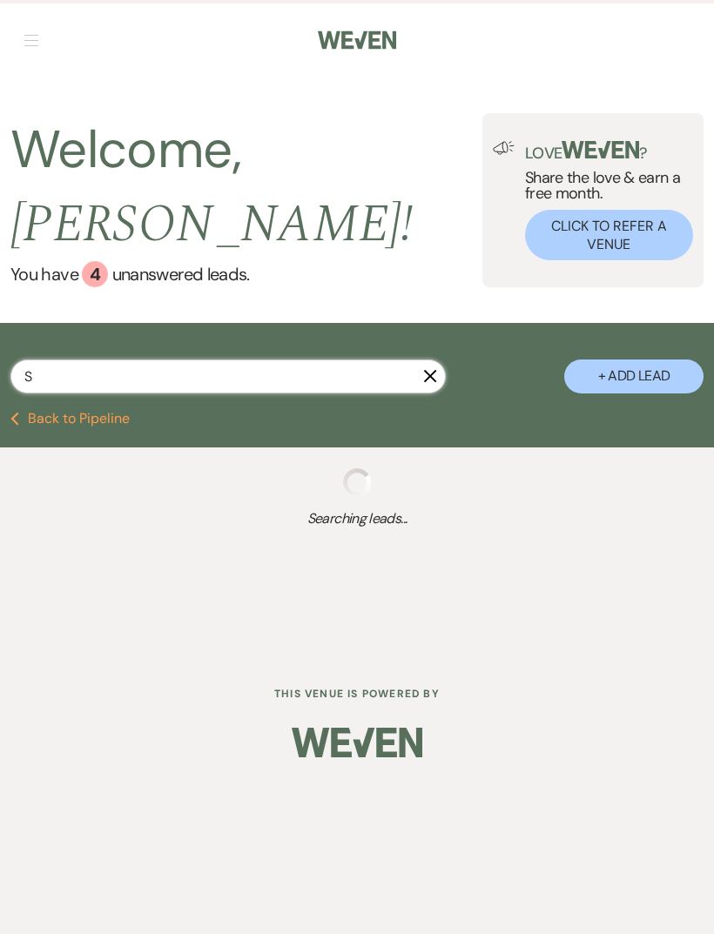
select select "5"
select select "8"
select select "3"
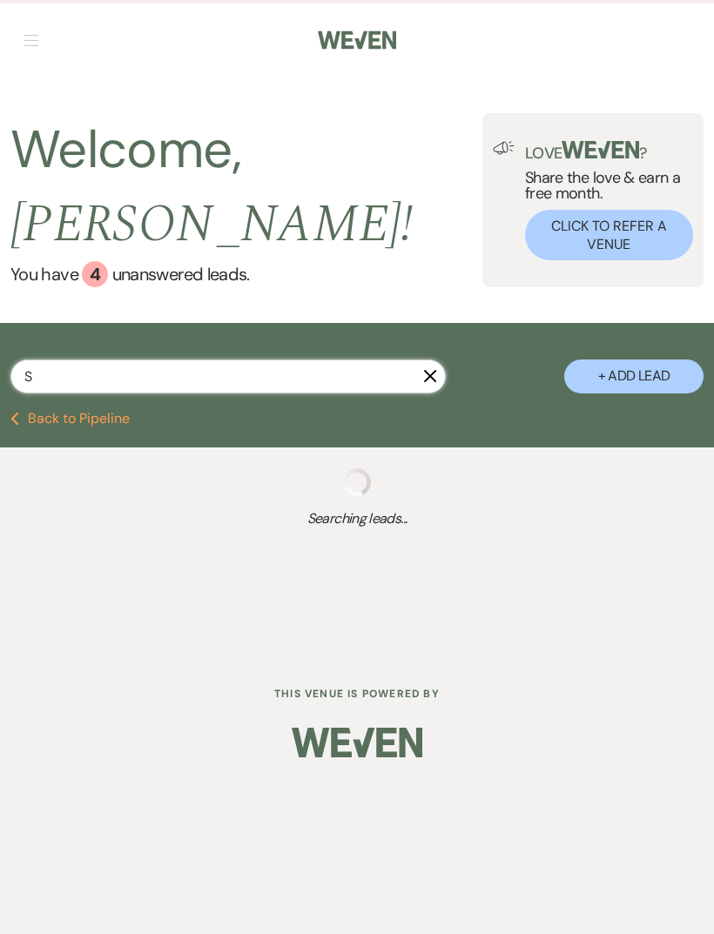
select select "8"
select select "5"
select select "8"
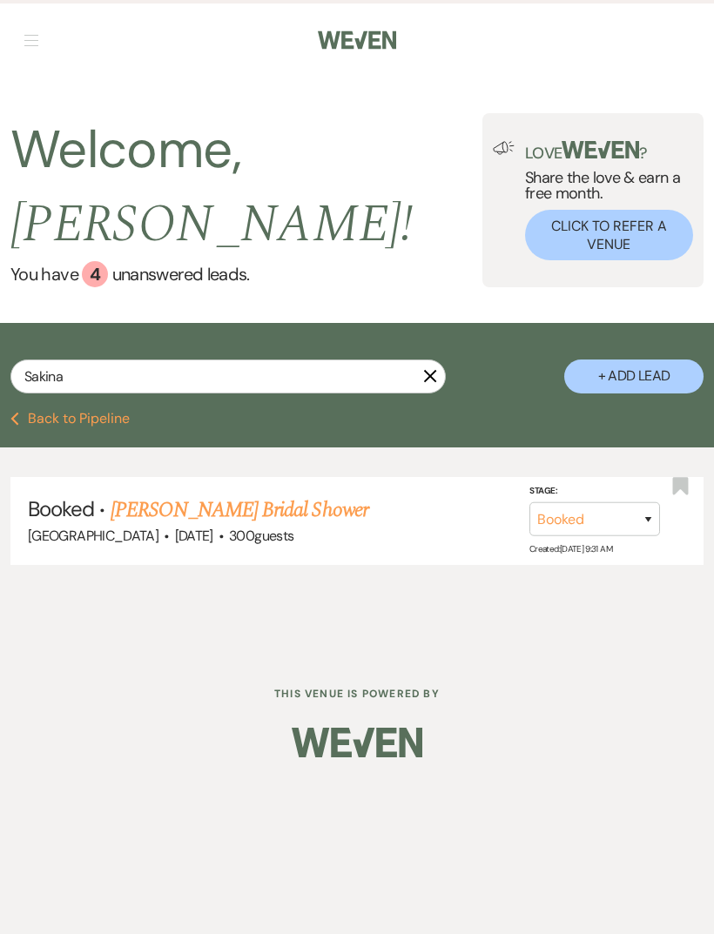
click at [209, 494] on link "Sakina Bahati's Bridal Shower" at bounding box center [240, 509] width 258 height 31
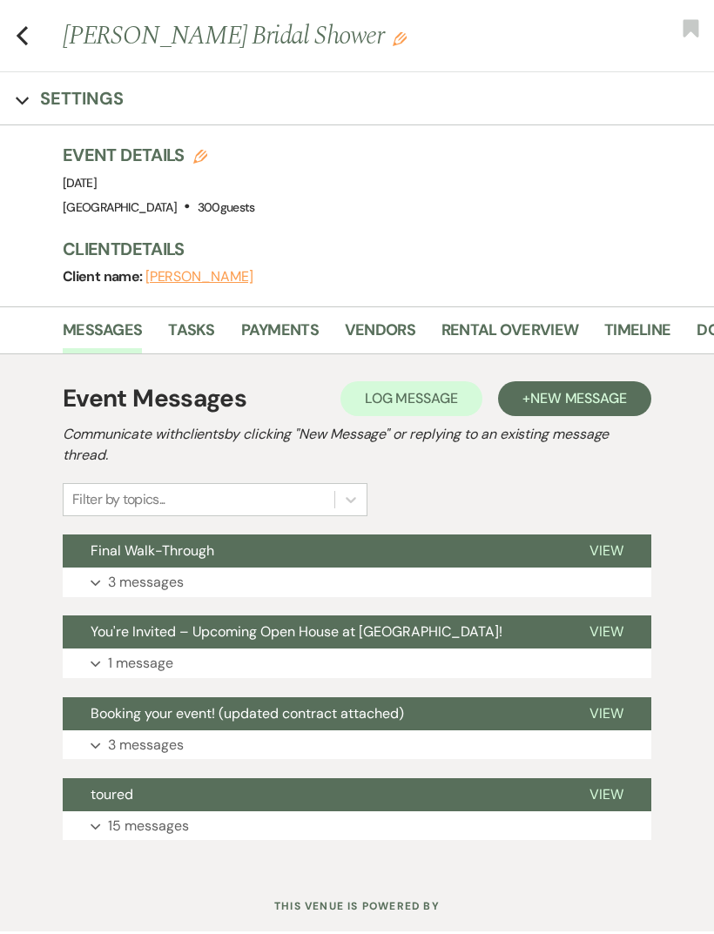
scroll to position [60, 0]
click at [107, 583] on button "Expand 3 messages" at bounding box center [357, 583] width 588 height 30
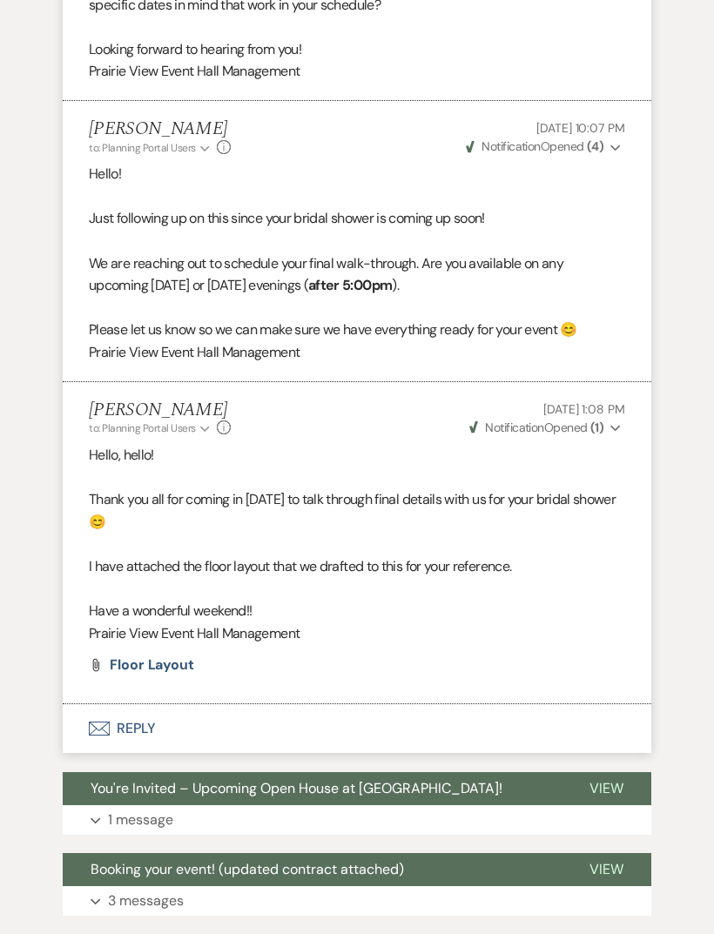
scroll to position [928, 0]
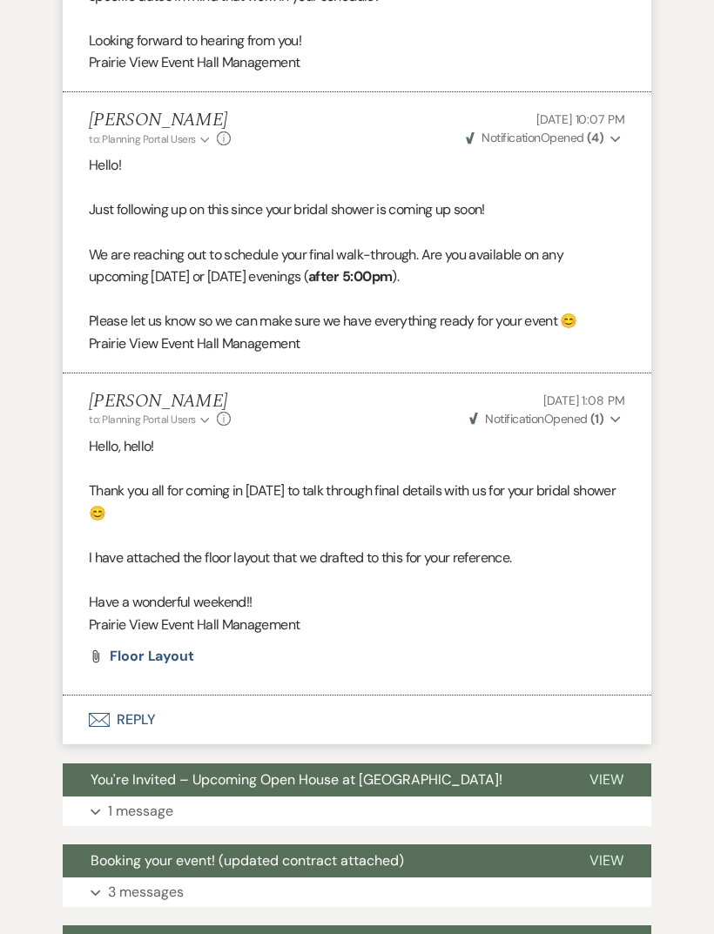
click at [144, 647] on span "Floor Layout" at bounding box center [152, 656] width 84 height 18
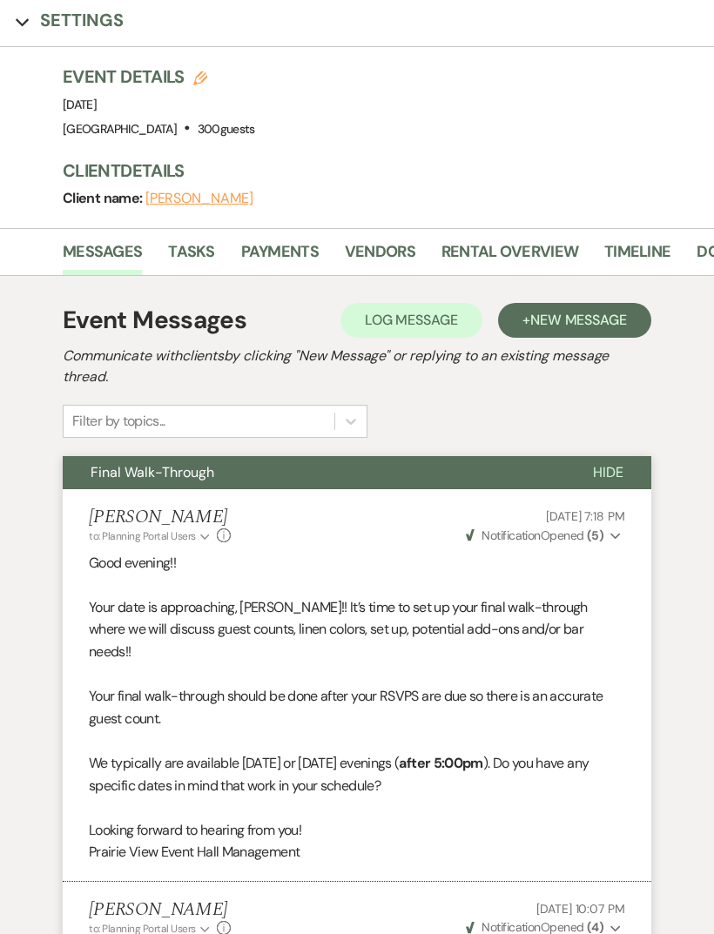
click at [265, 252] on link "Payments" at bounding box center [279, 257] width 77 height 36
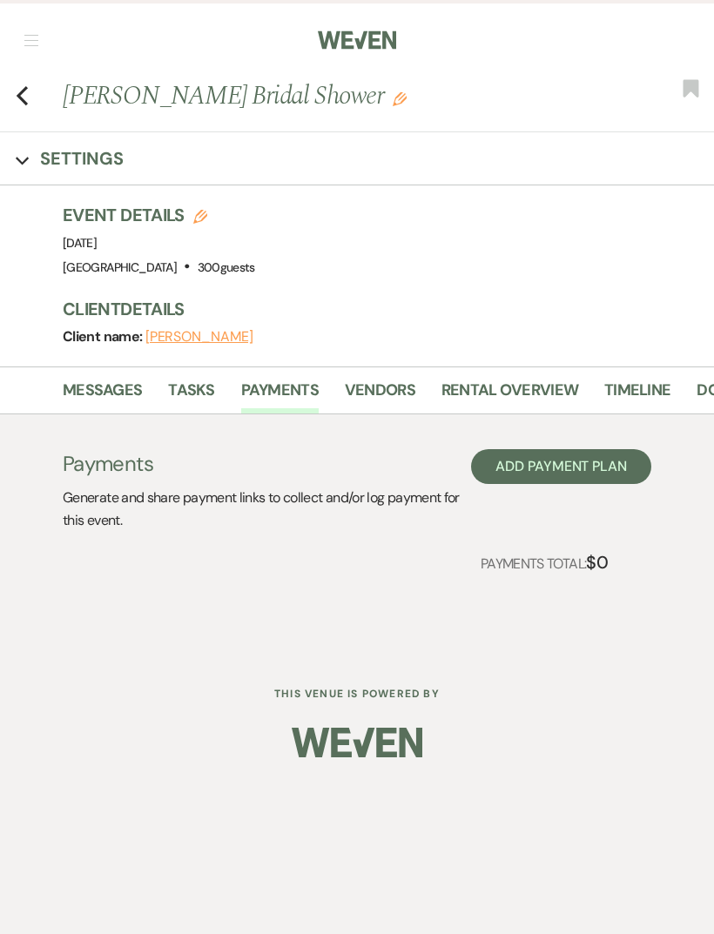
click at [514, 449] on button "Add Payment Plan" at bounding box center [561, 466] width 180 height 35
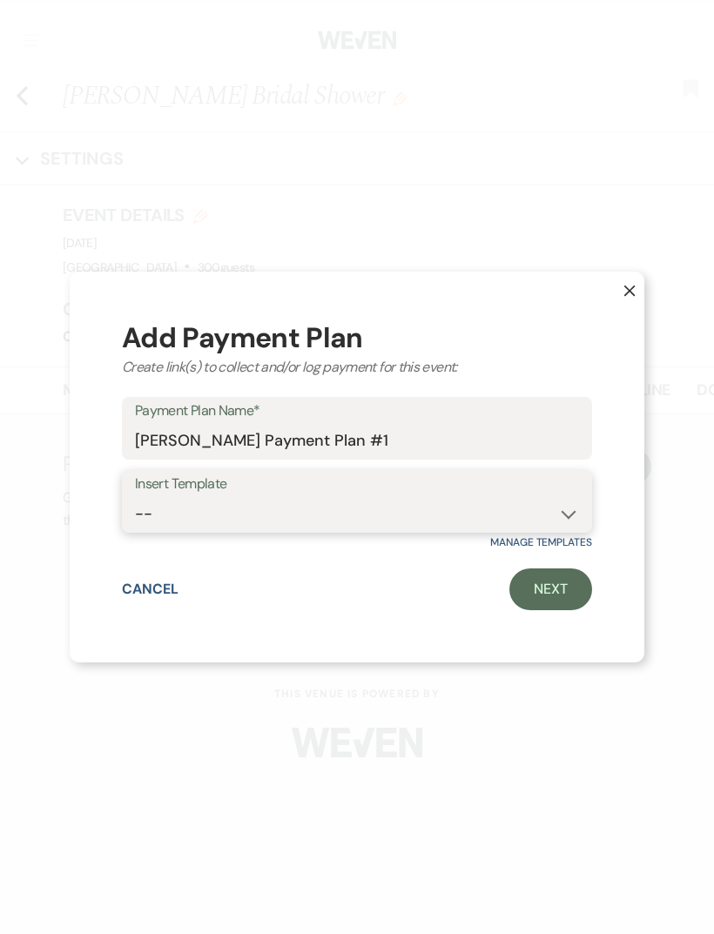
click at [153, 525] on select "--" at bounding box center [357, 514] width 444 height 34
click at [525, 588] on link "Next" at bounding box center [550, 589] width 83 height 42
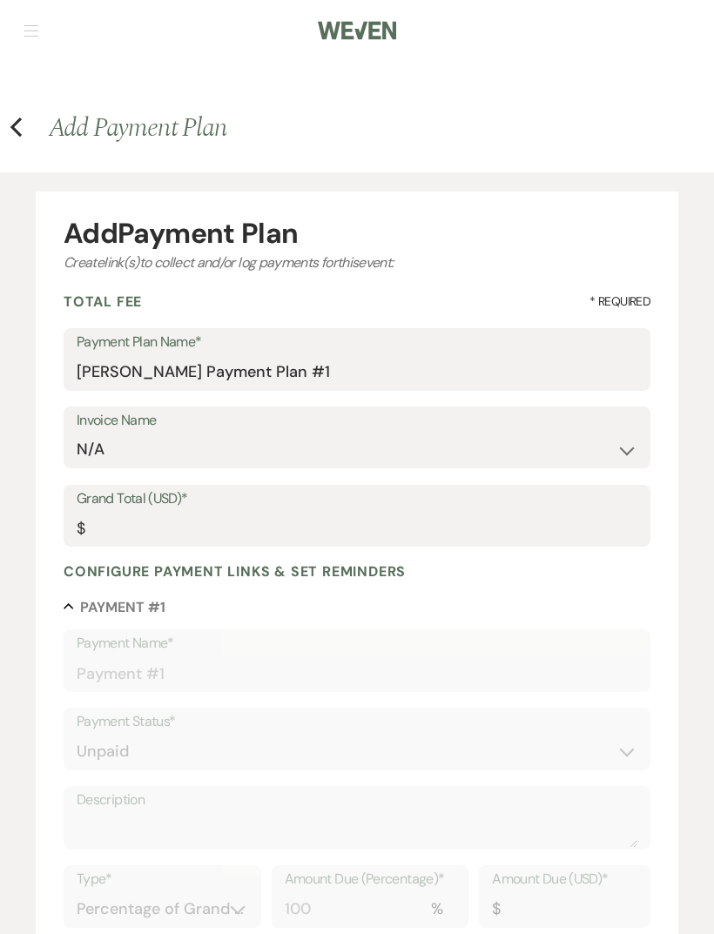
scroll to position [6, 0]
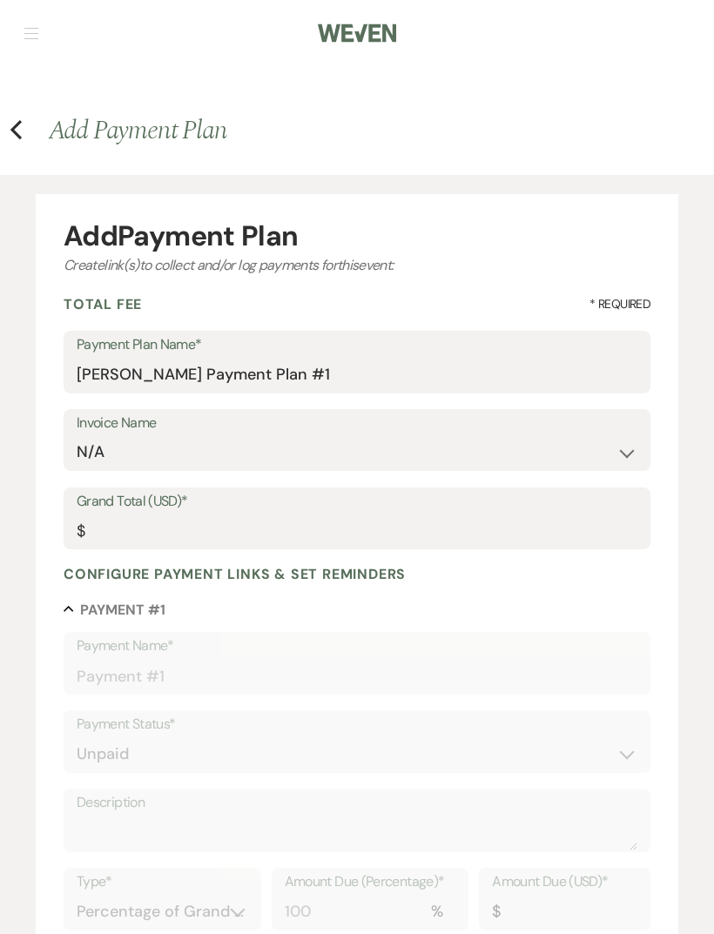
click at [41, 136] on h4 "Previous Add Payment Plan" at bounding box center [357, 131] width 714 height 37
click at [19, 138] on use "button" at bounding box center [15, 130] width 11 height 19
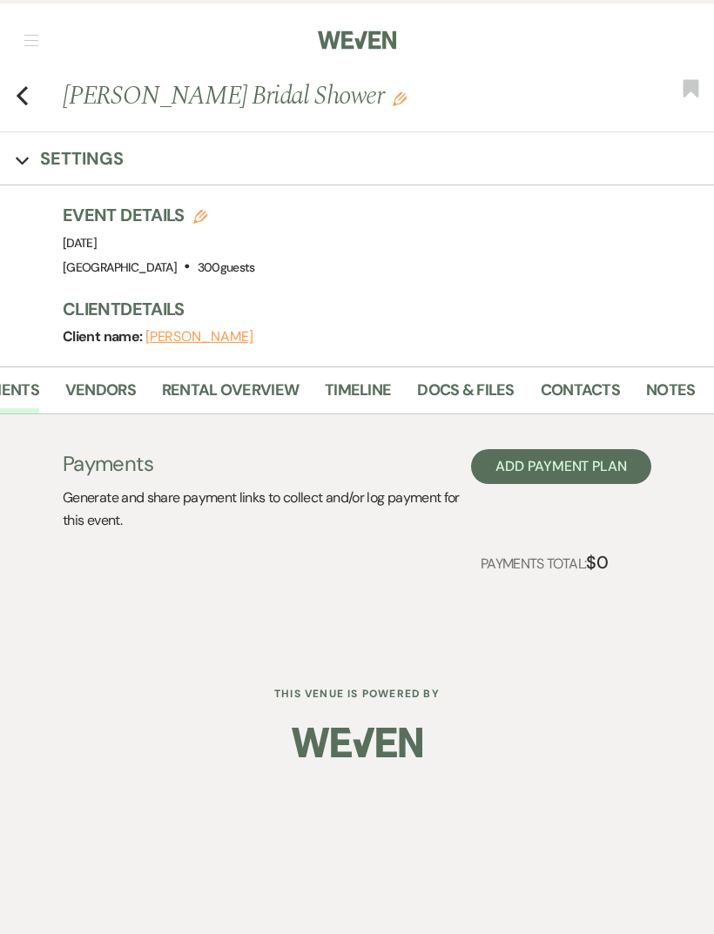
scroll to position [0, 279]
click at [422, 378] on link "Docs & Files" at bounding box center [466, 396] width 97 height 36
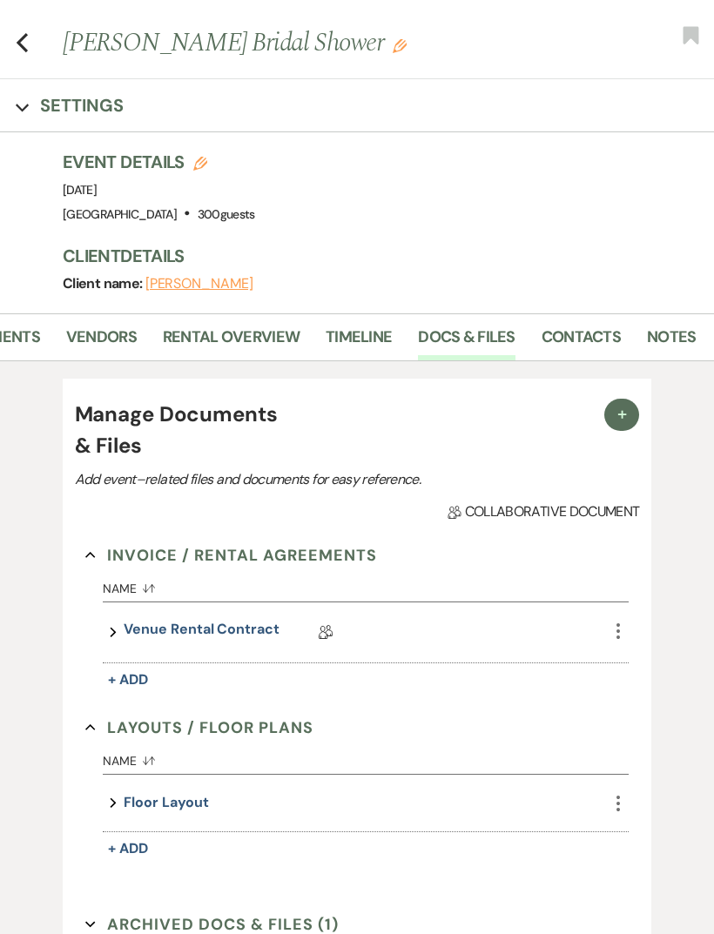
click at [556, 345] on link "Contacts" at bounding box center [580, 344] width 79 height 36
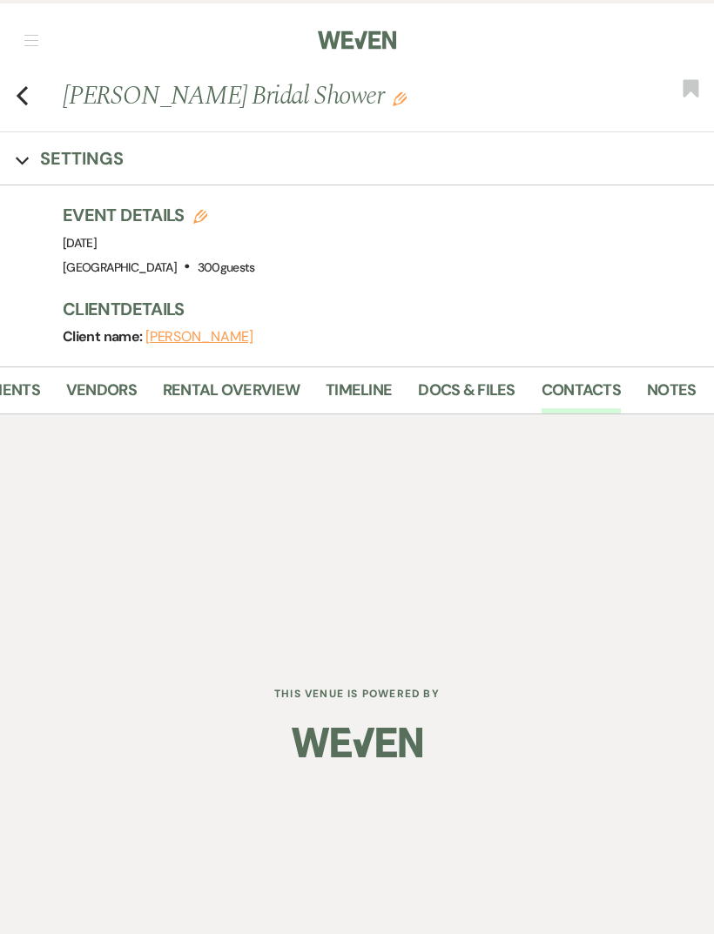
click at [647, 378] on link "Notes" at bounding box center [671, 396] width 49 height 36
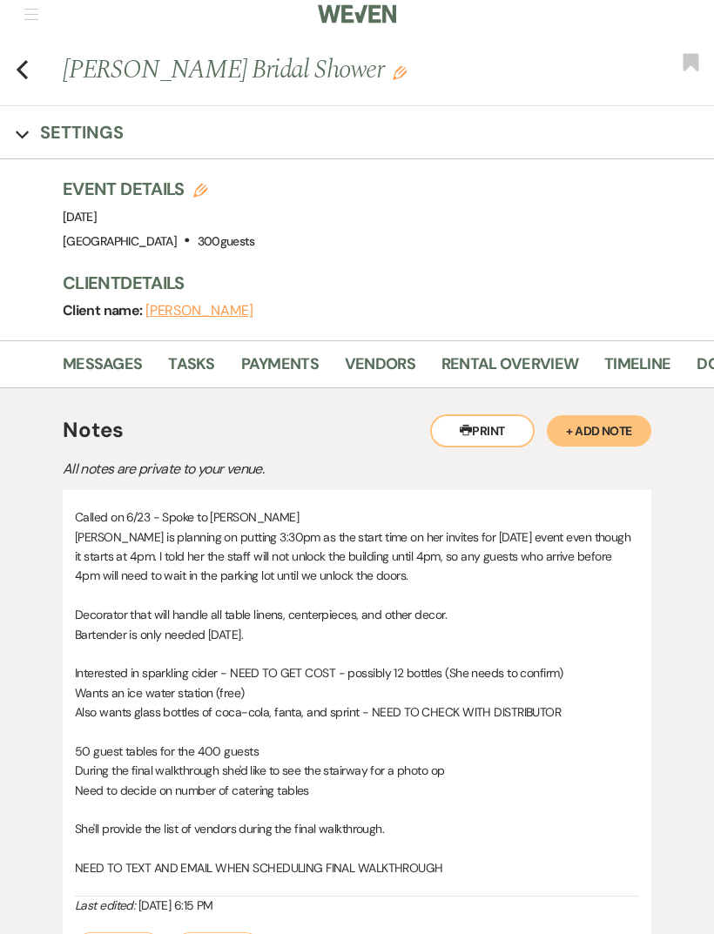
click at [282, 397] on div "Printer Print + Add Note Notes All notes are private to your venue. Called on 6…" at bounding box center [357, 698] width 682 height 619
click at [281, 397] on div "Printer Print + Add Note Notes All notes are private to your venue. Called on 6…" at bounding box center [357, 698] width 682 height 619
click at [280, 374] on link "Payments" at bounding box center [279, 371] width 77 height 36
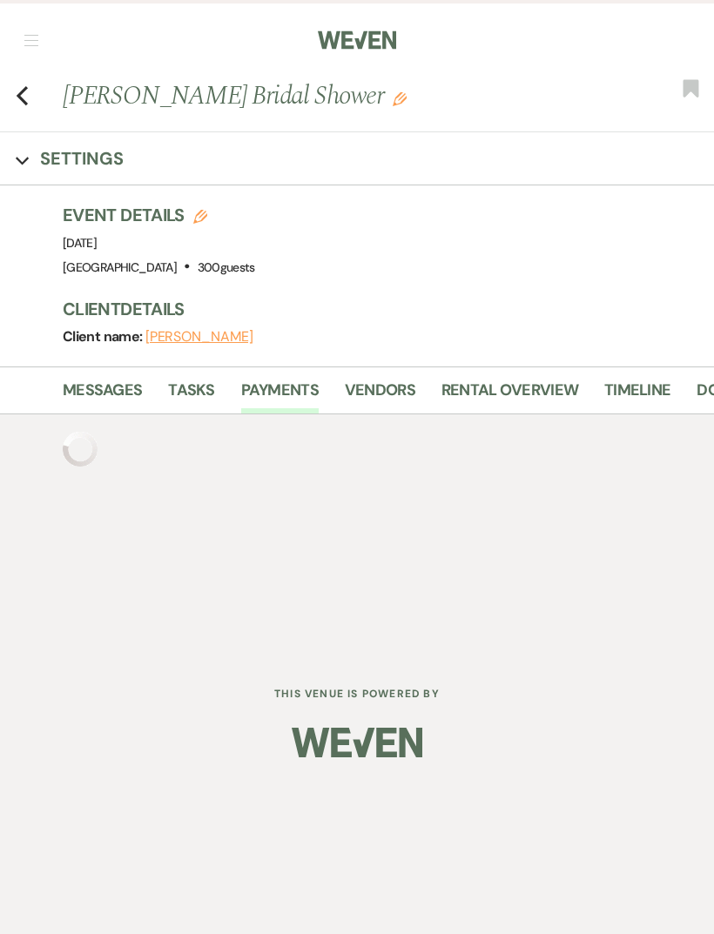
click at [185, 358] on div "Event Details Edit Event Date: Saturday, August 16th, 2025 Venue: Prairie View …" at bounding box center [388, 285] width 651 height 164
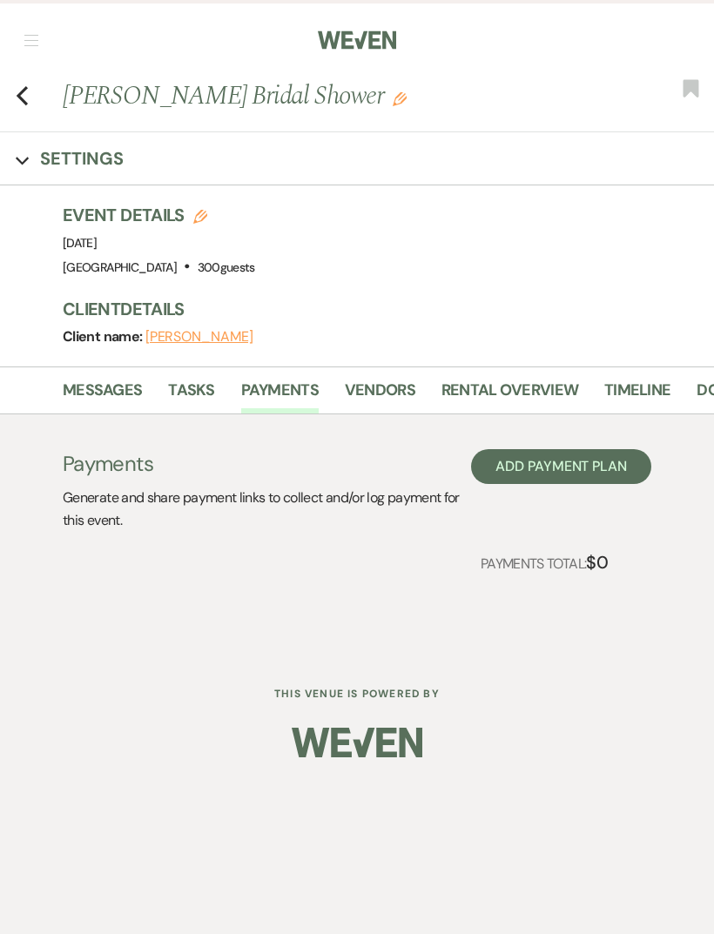
click at [202, 388] on link "Tasks" at bounding box center [191, 396] width 46 height 36
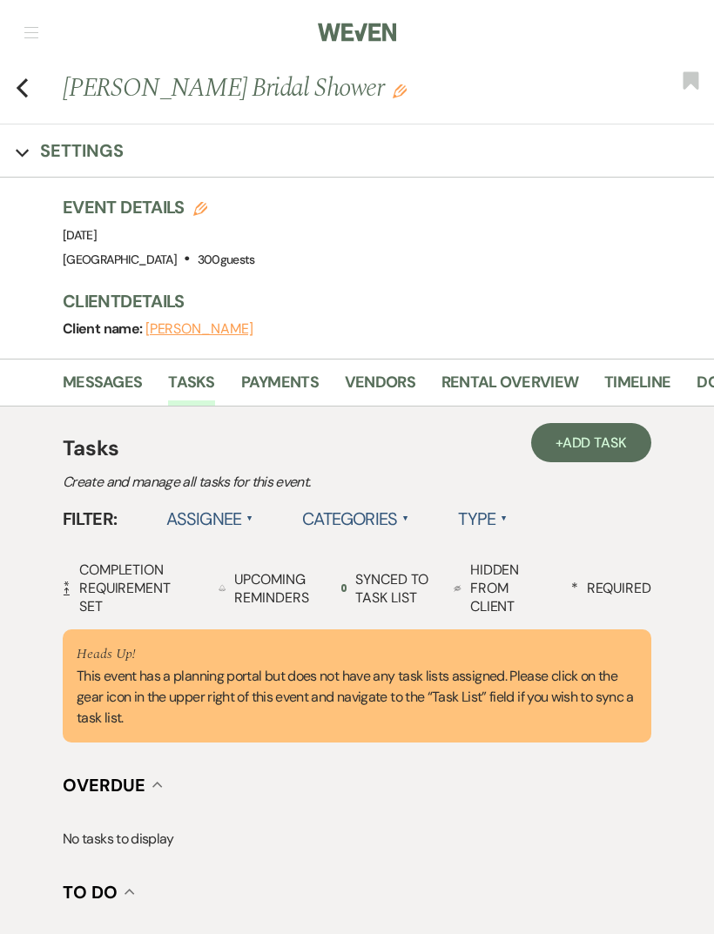
scroll to position [39, 0]
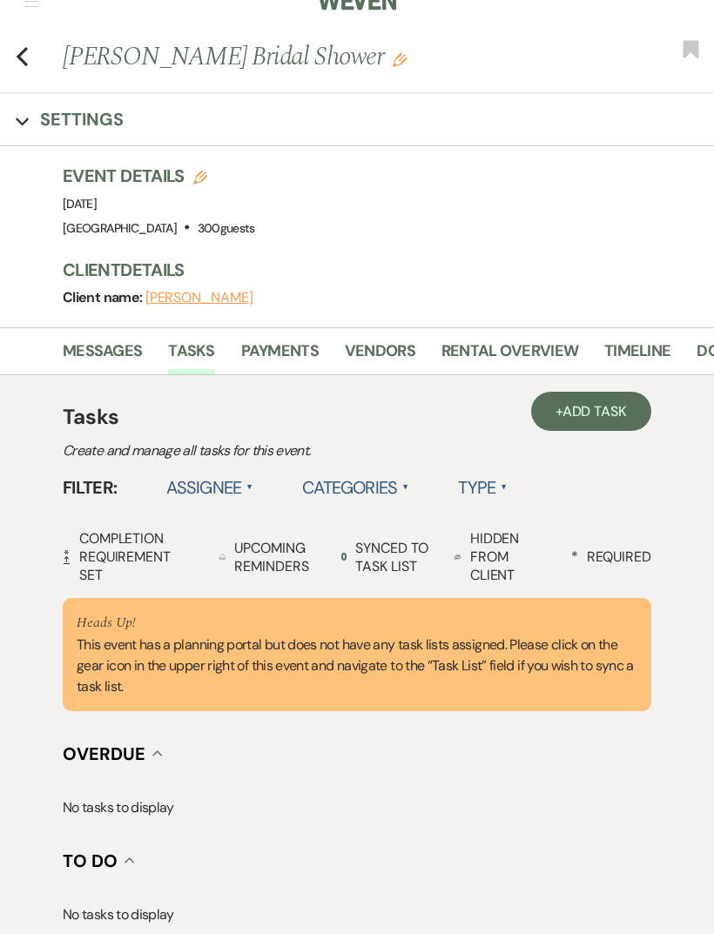
click at [168, 358] on link "Tasks" at bounding box center [191, 357] width 46 height 36
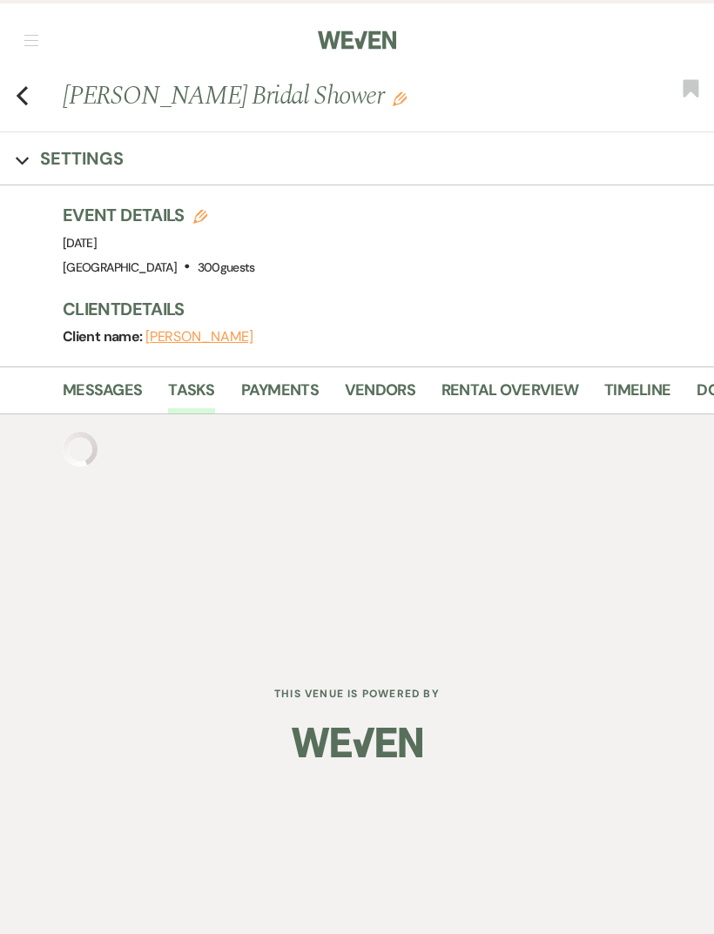
click at [89, 378] on link "Messages" at bounding box center [102, 396] width 79 height 36
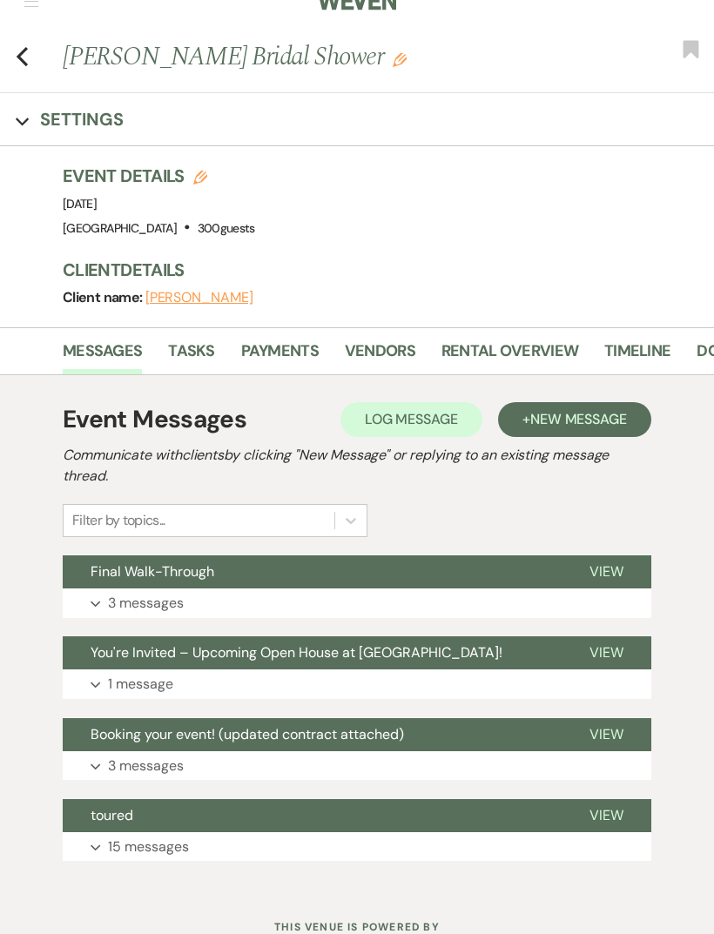
click at [87, 587] on button "Final Walk-Through" at bounding box center [312, 571] width 499 height 33
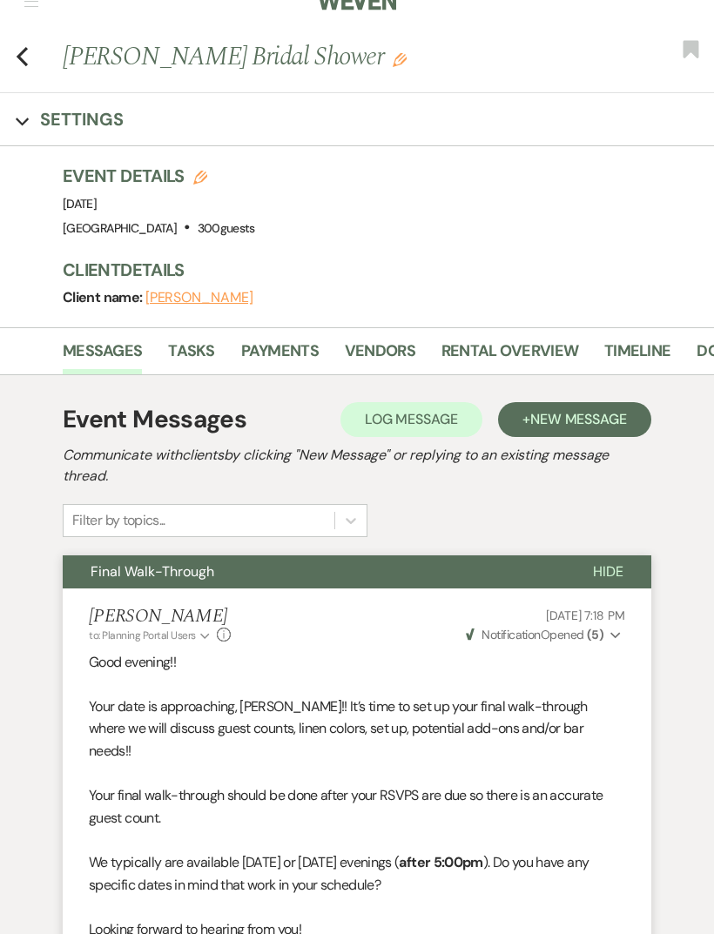
click at [103, 587] on button "Final Walk-Through" at bounding box center [314, 571] width 502 height 33
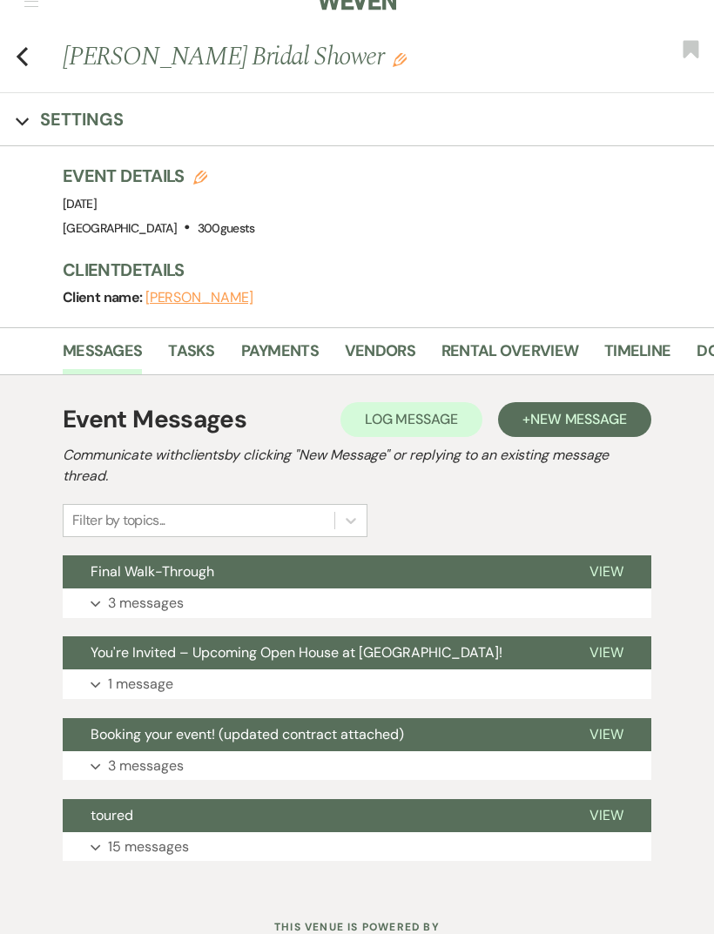
click at [100, 673] on button "Expand 1 message" at bounding box center [357, 684] width 588 height 30
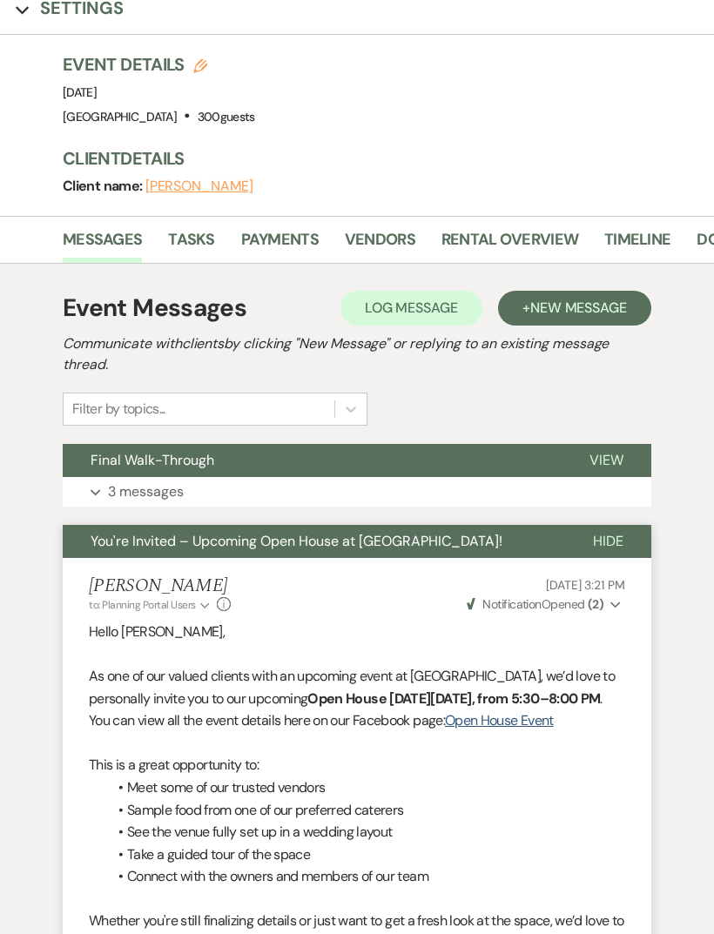
click at [104, 552] on button "You're Invited – Upcoming Open House at Prairie View Event Hall!" at bounding box center [314, 541] width 502 height 33
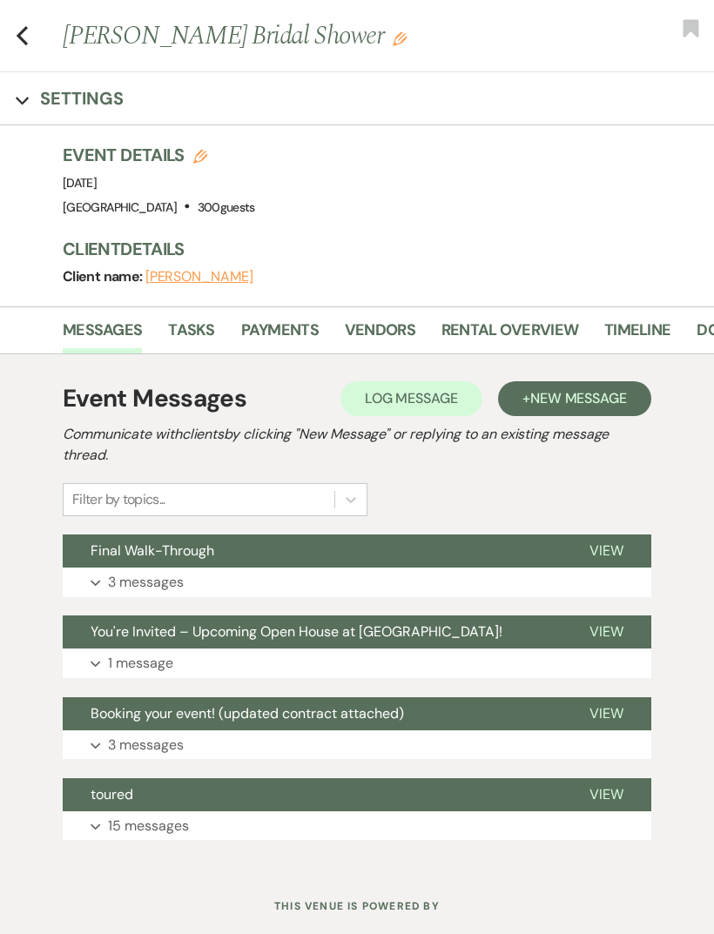
click at [107, 747] on button "Expand 3 messages" at bounding box center [357, 745] width 588 height 30
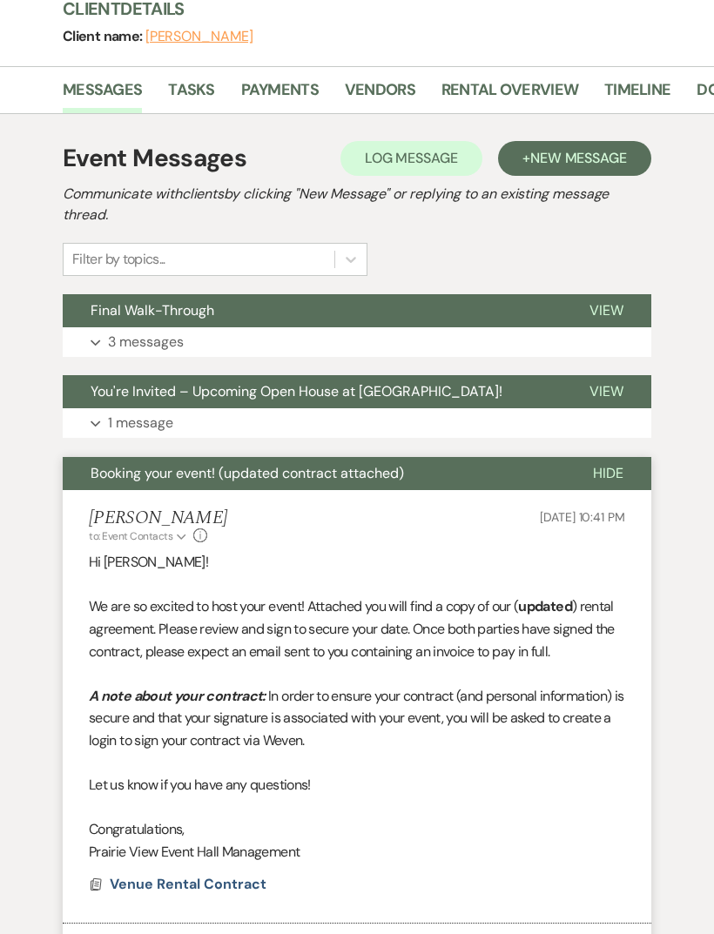
scroll to position [300, 0]
click at [98, 475] on span "Booking your event! (updated contract attached)" at bounding box center [247, 473] width 313 height 18
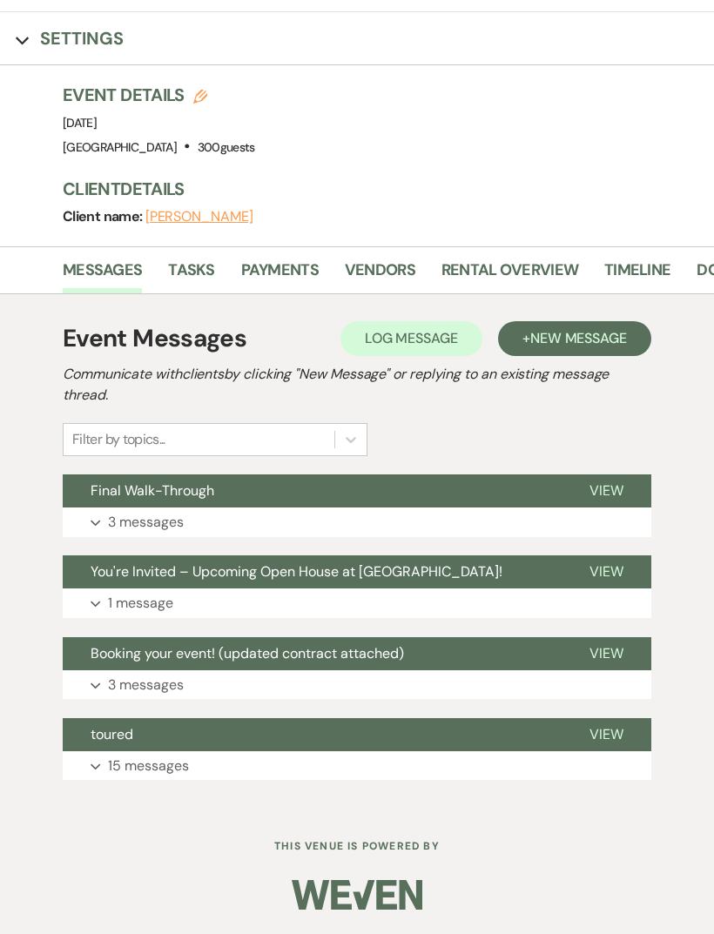
scroll to position [60, 0]
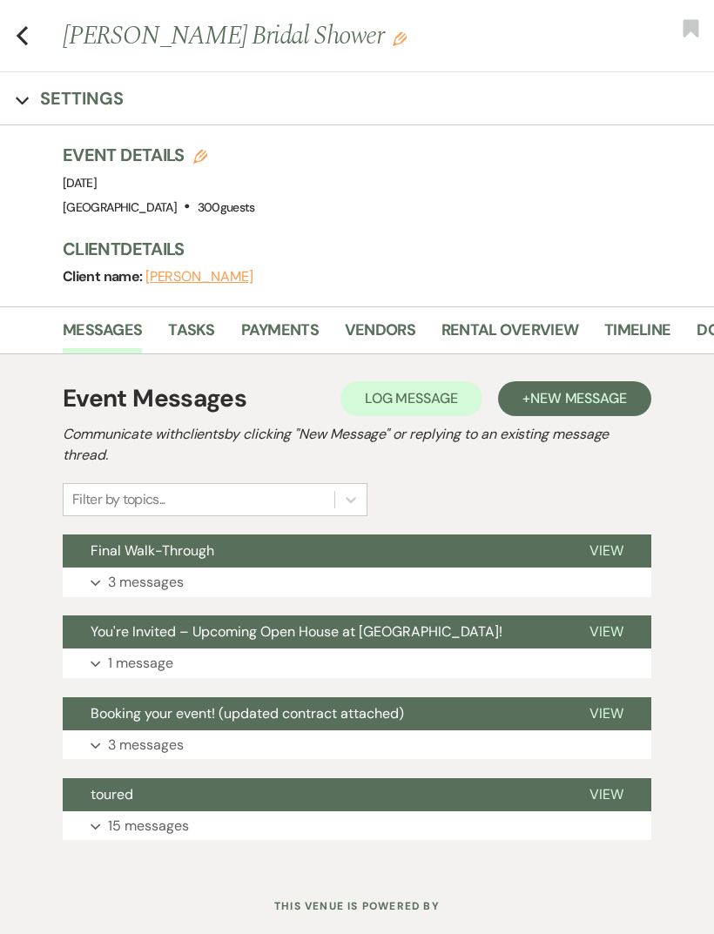
click at [112, 806] on button "toured" at bounding box center [312, 794] width 499 height 33
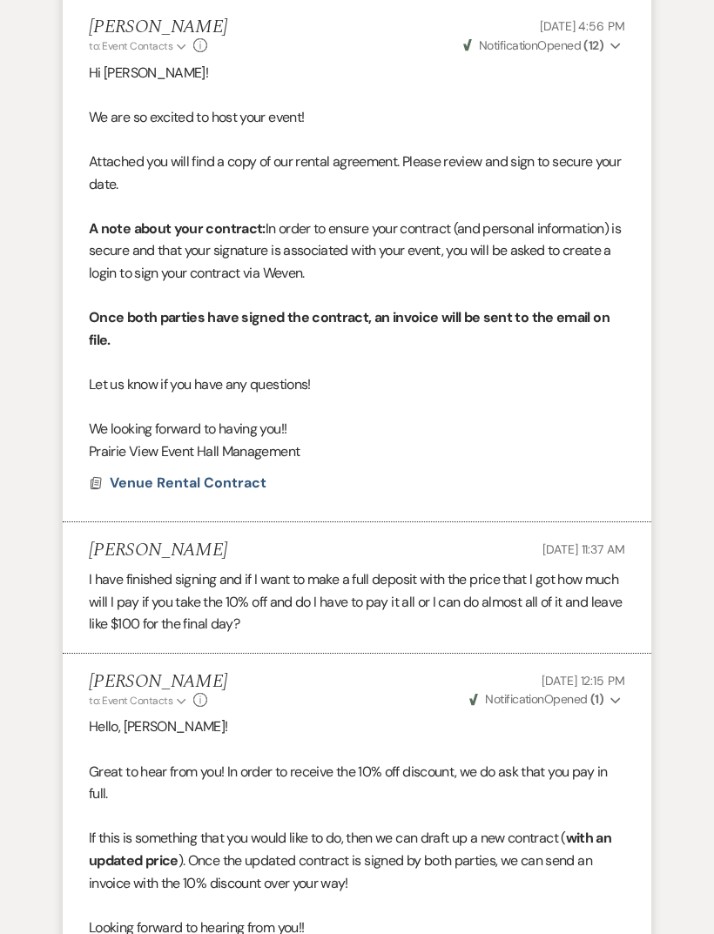
scroll to position [2179, 0]
